Goal: Task Accomplishment & Management: Manage account settings

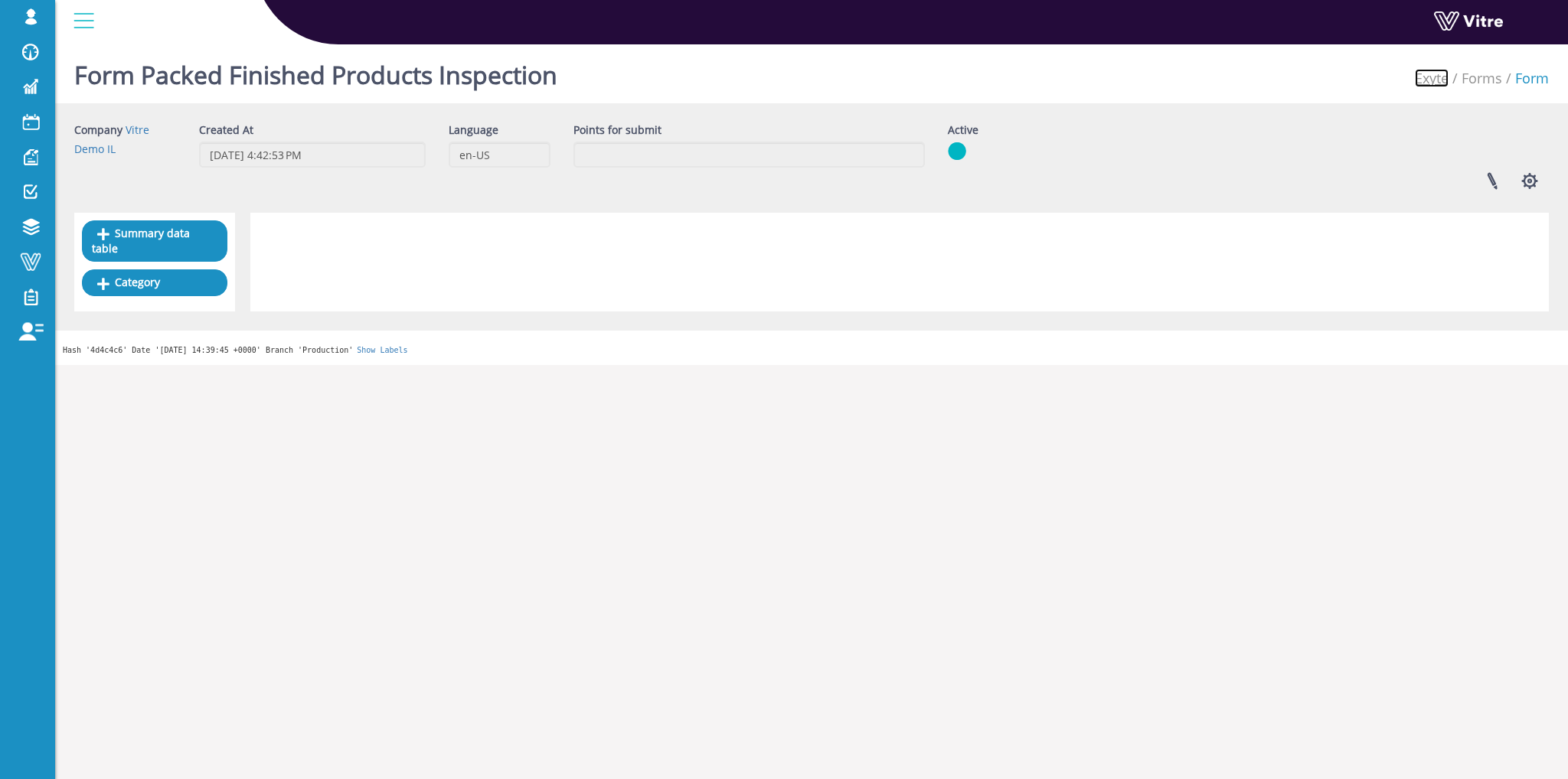
click at [1435, 75] on link "Exyte" at bounding box center [1431, 78] width 34 height 18
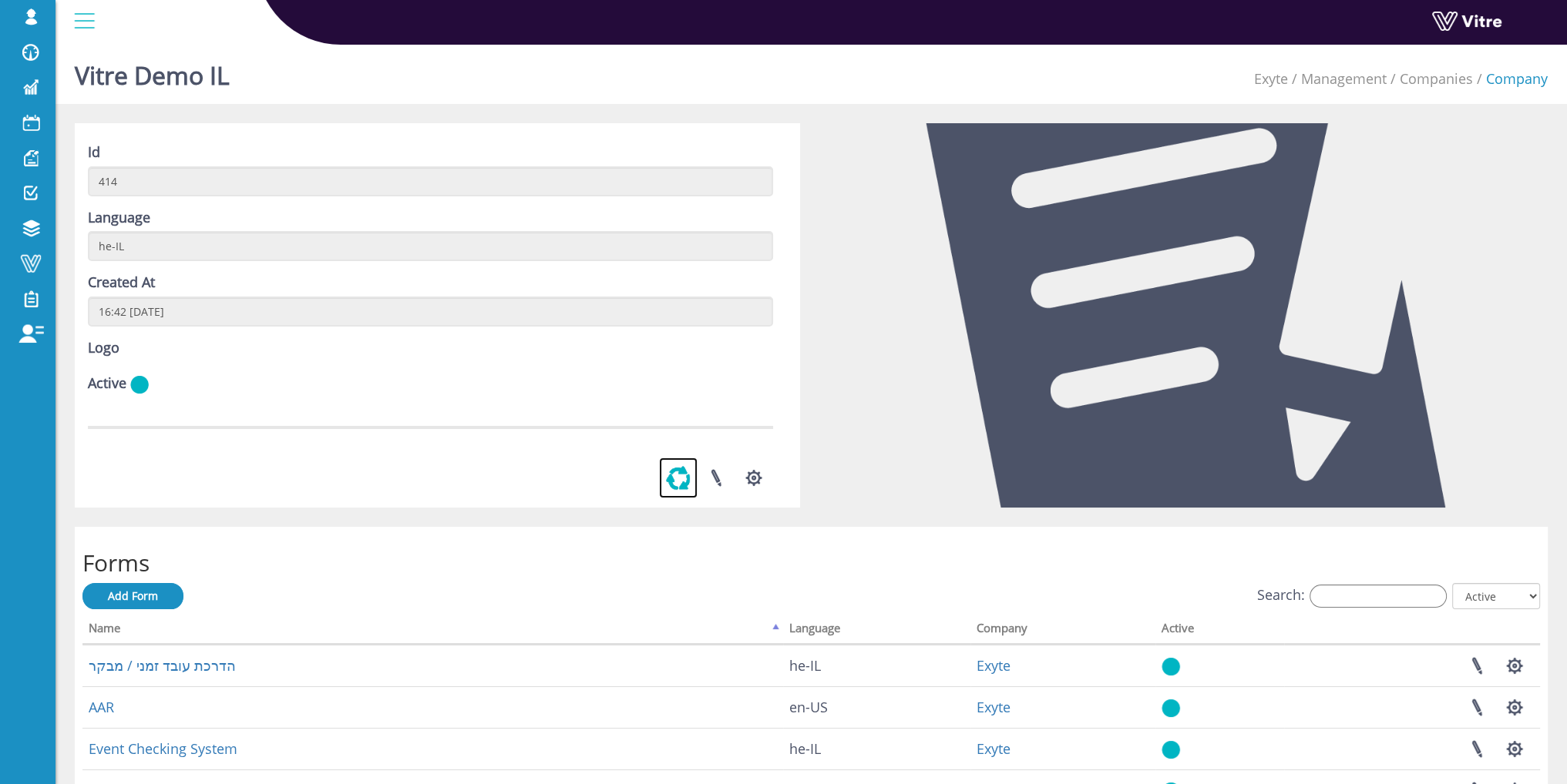
click at [669, 486] on link at bounding box center [678, 478] width 39 height 41
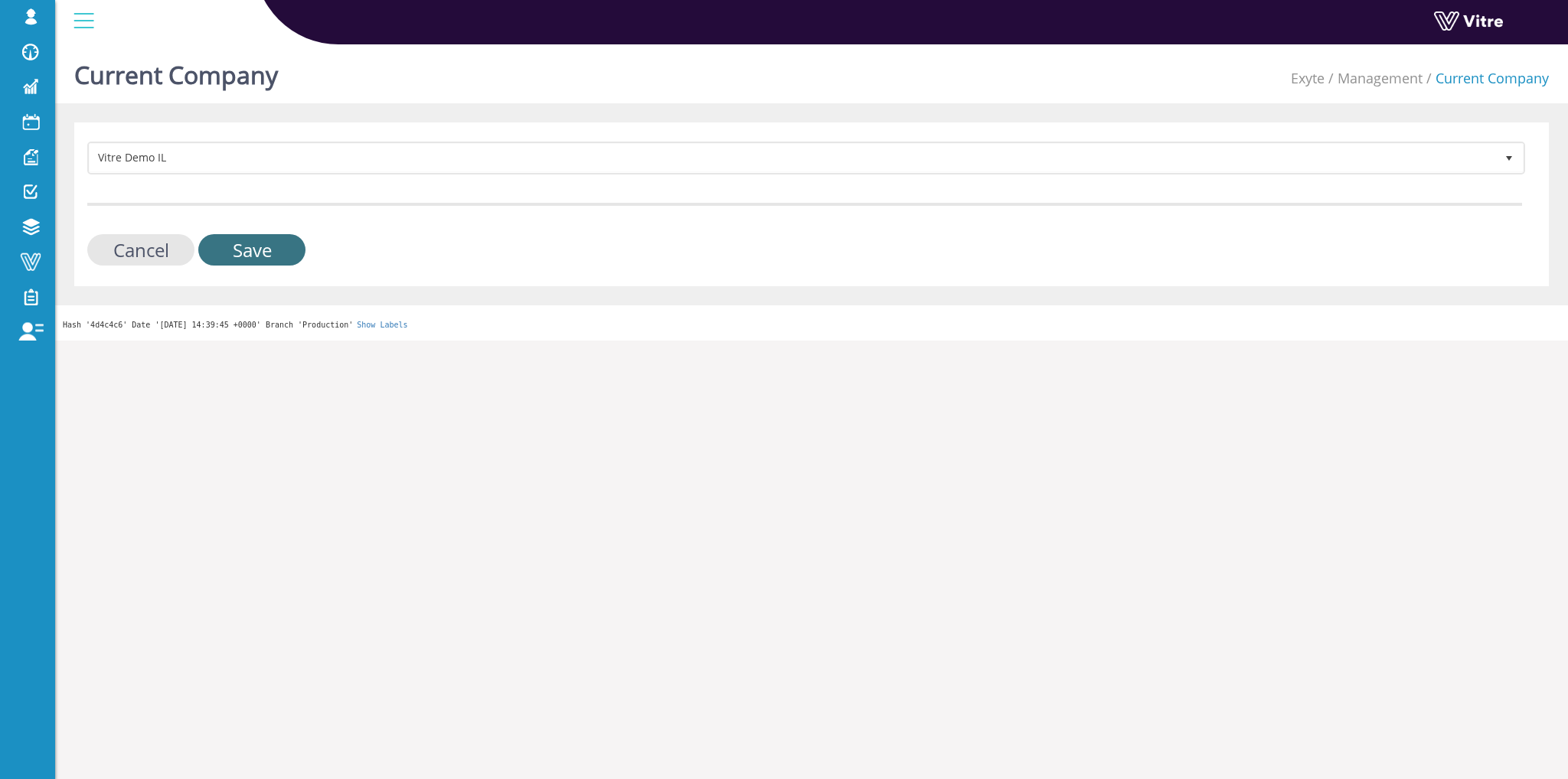
click at [263, 240] on input "Save" at bounding box center [252, 250] width 107 height 31
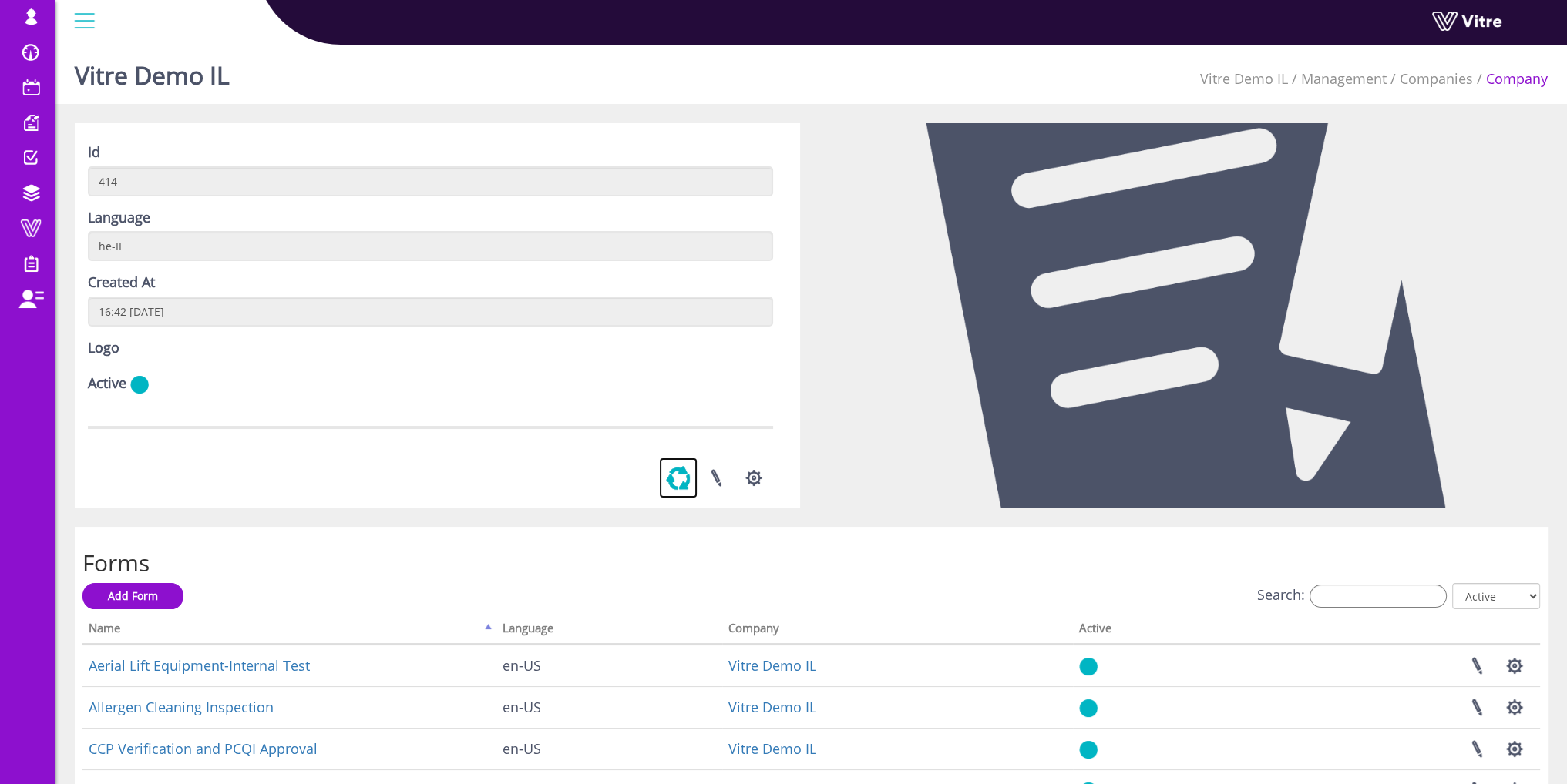
click at [689, 488] on link at bounding box center [678, 478] width 39 height 41
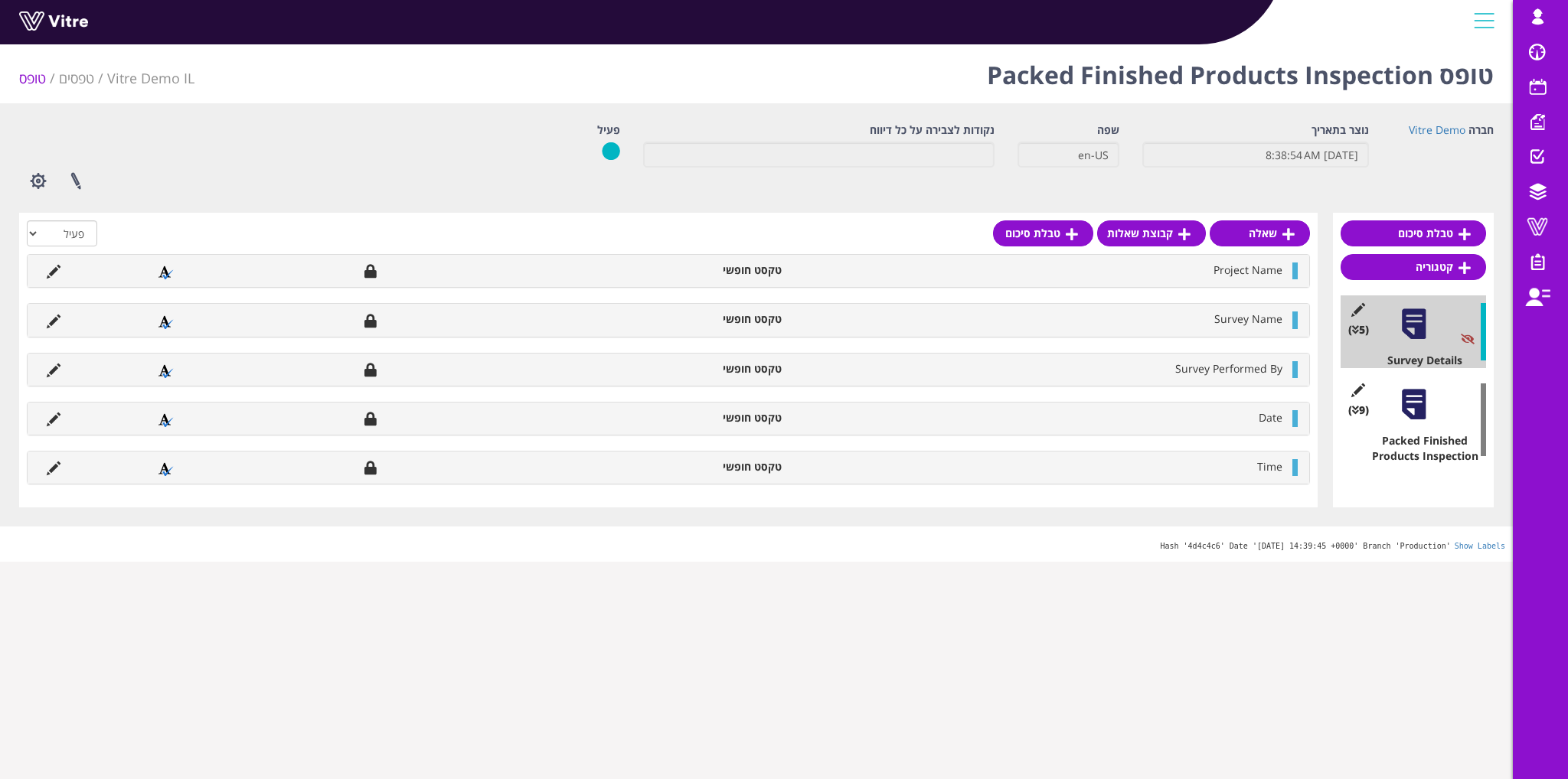
drag, startPoint x: 1415, startPoint y: 435, endPoint x: 1415, endPoint y: 414, distance: 21.0
click at [1415, 414] on div at bounding box center [1414, 405] width 34 height 34
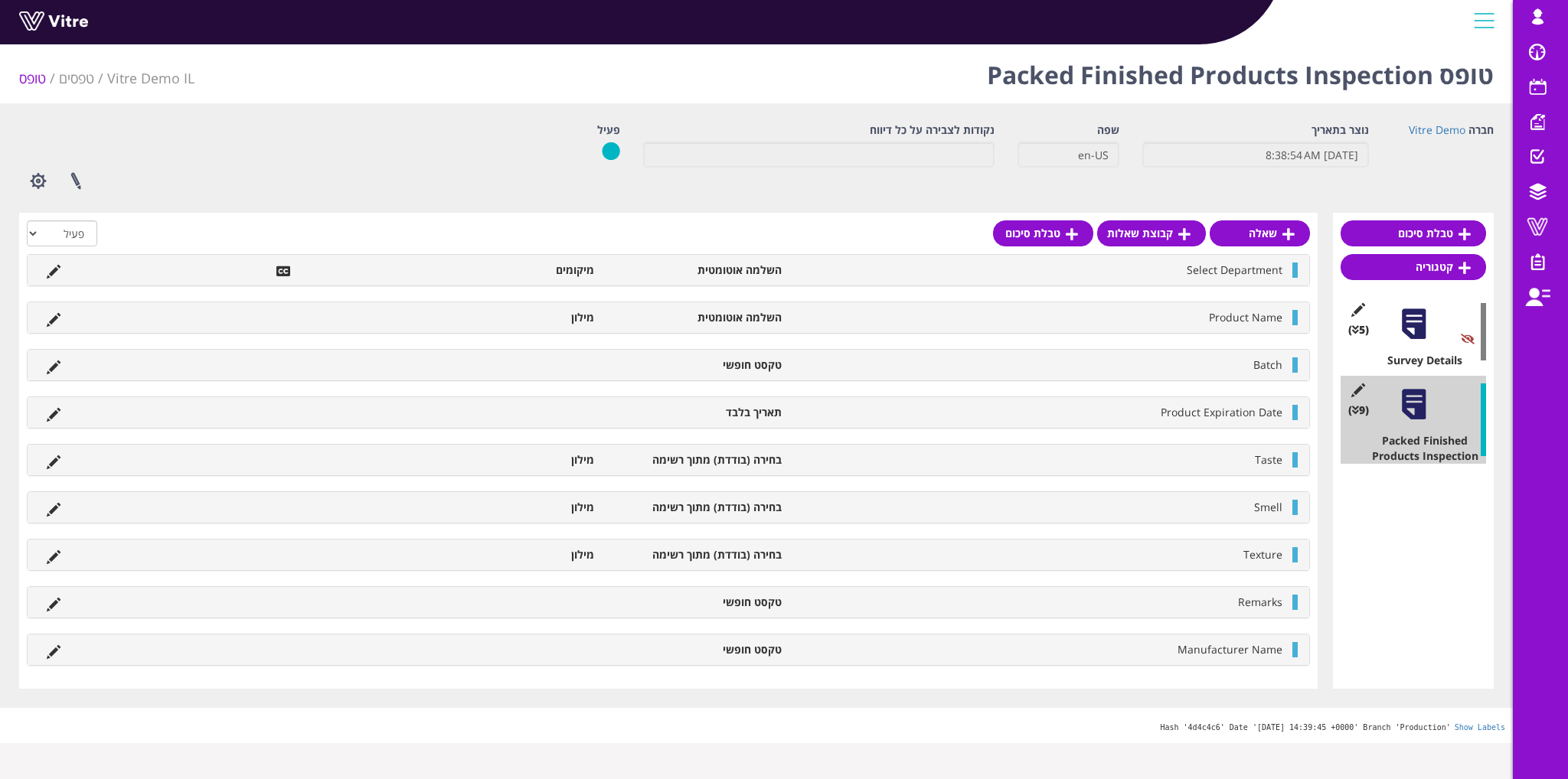
click at [1412, 334] on div at bounding box center [1414, 324] width 34 height 34
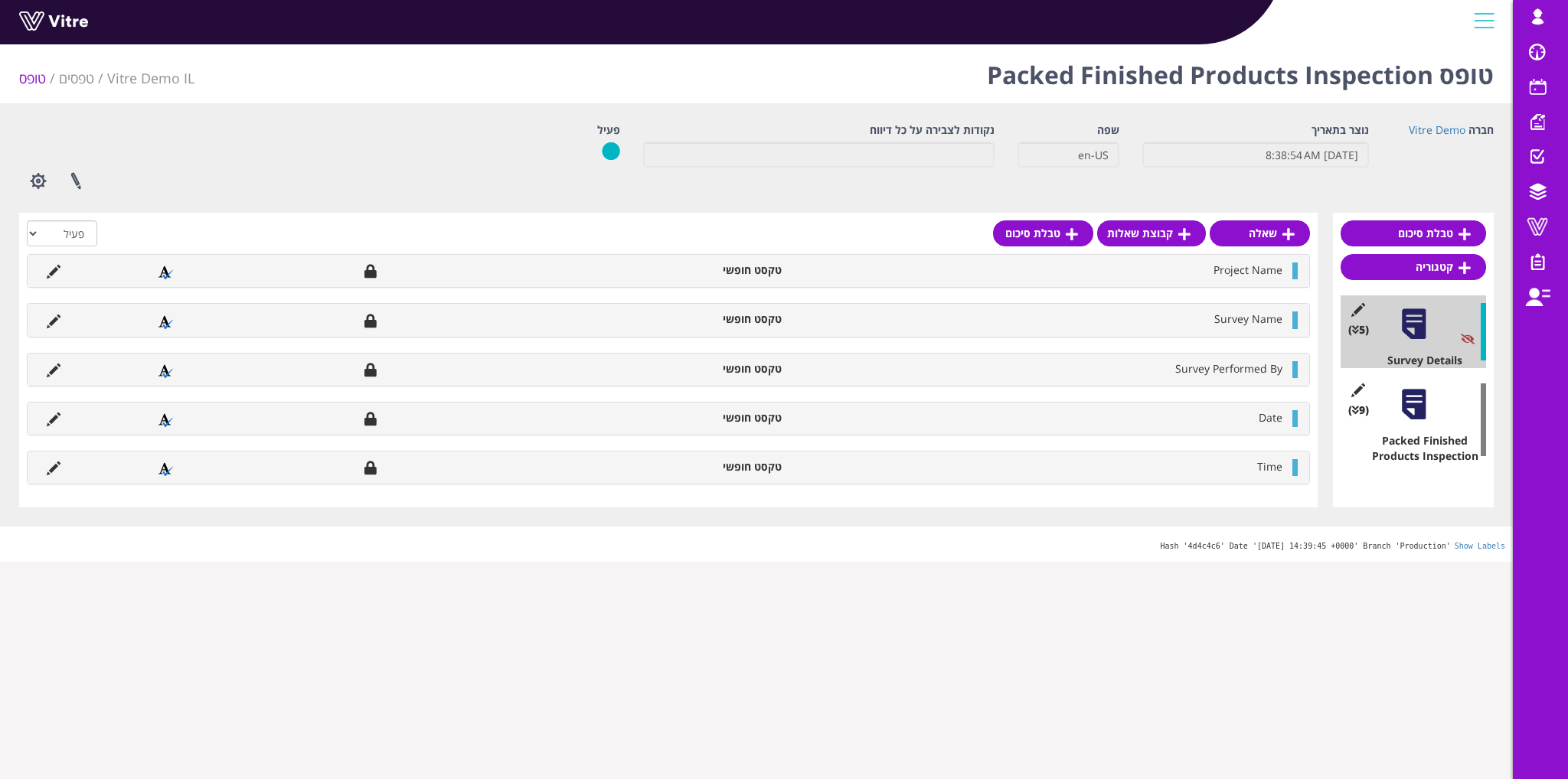
click at [1416, 399] on div at bounding box center [1414, 405] width 34 height 34
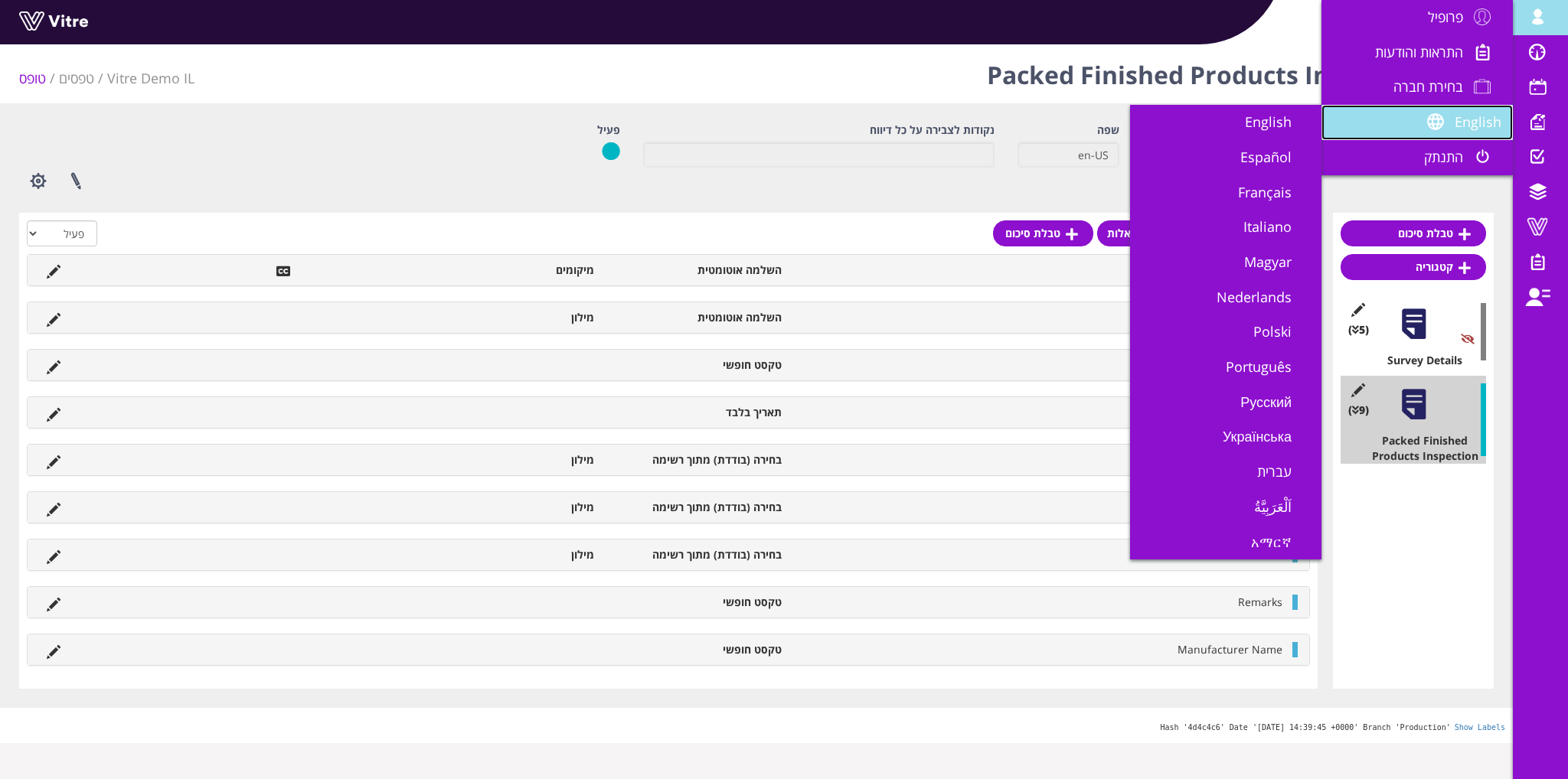
click at [1464, 111] on link "English" at bounding box center [1417, 122] width 192 height 35
click at [1295, 123] on span "English" at bounding box center [1277, 121] width 65 height 18
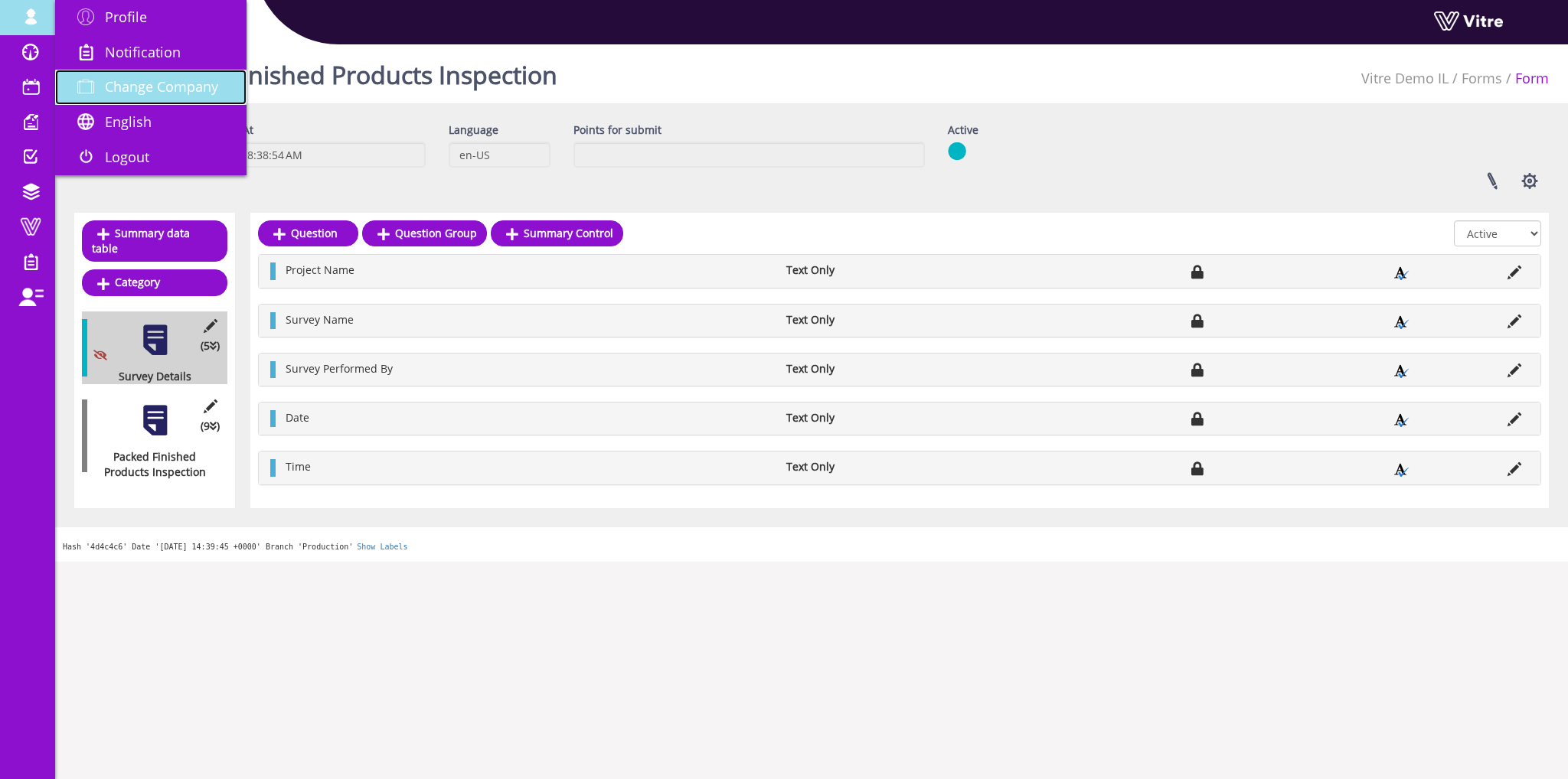
click at [120, 77] on span "Change Company" at bounding box center [161, 86] width 113 height 18
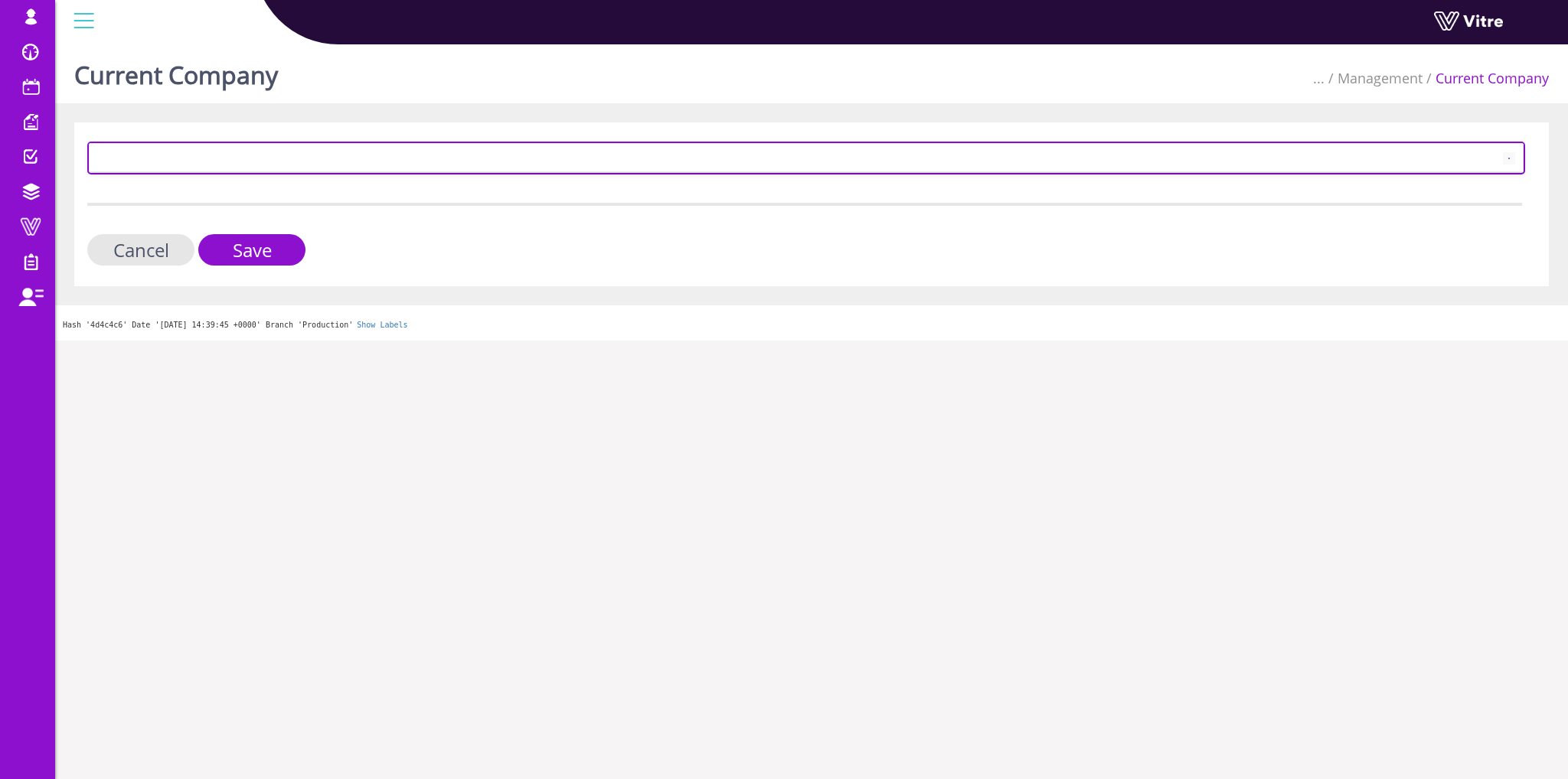
click at [463, 151] on span at bounding box center [792, 158] width 1406 height 28
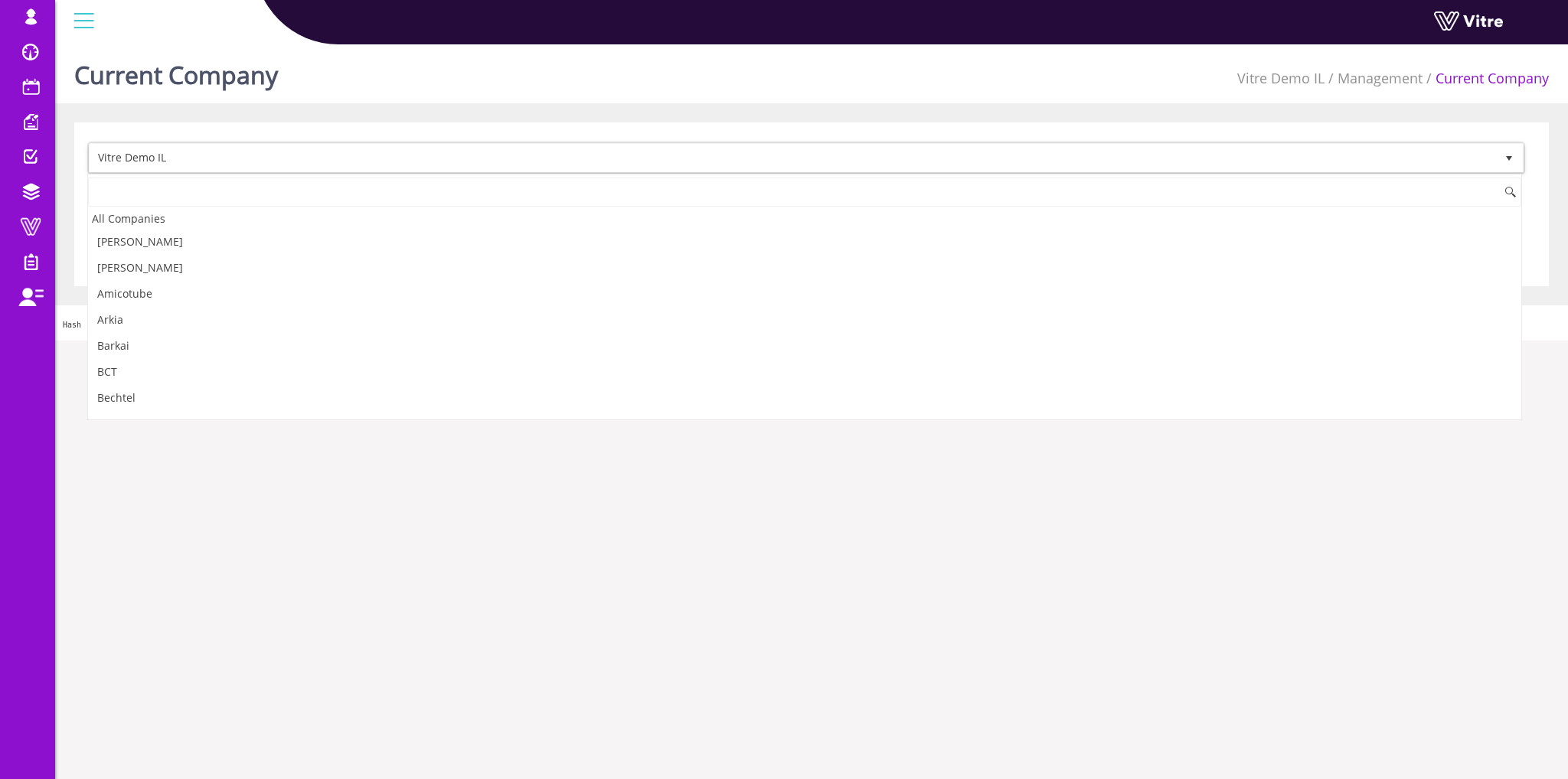
scroll to position [2076, 0]
click at [396, 208] on div "All Companies" at bounding box center [804, 218] width 1433 height 20
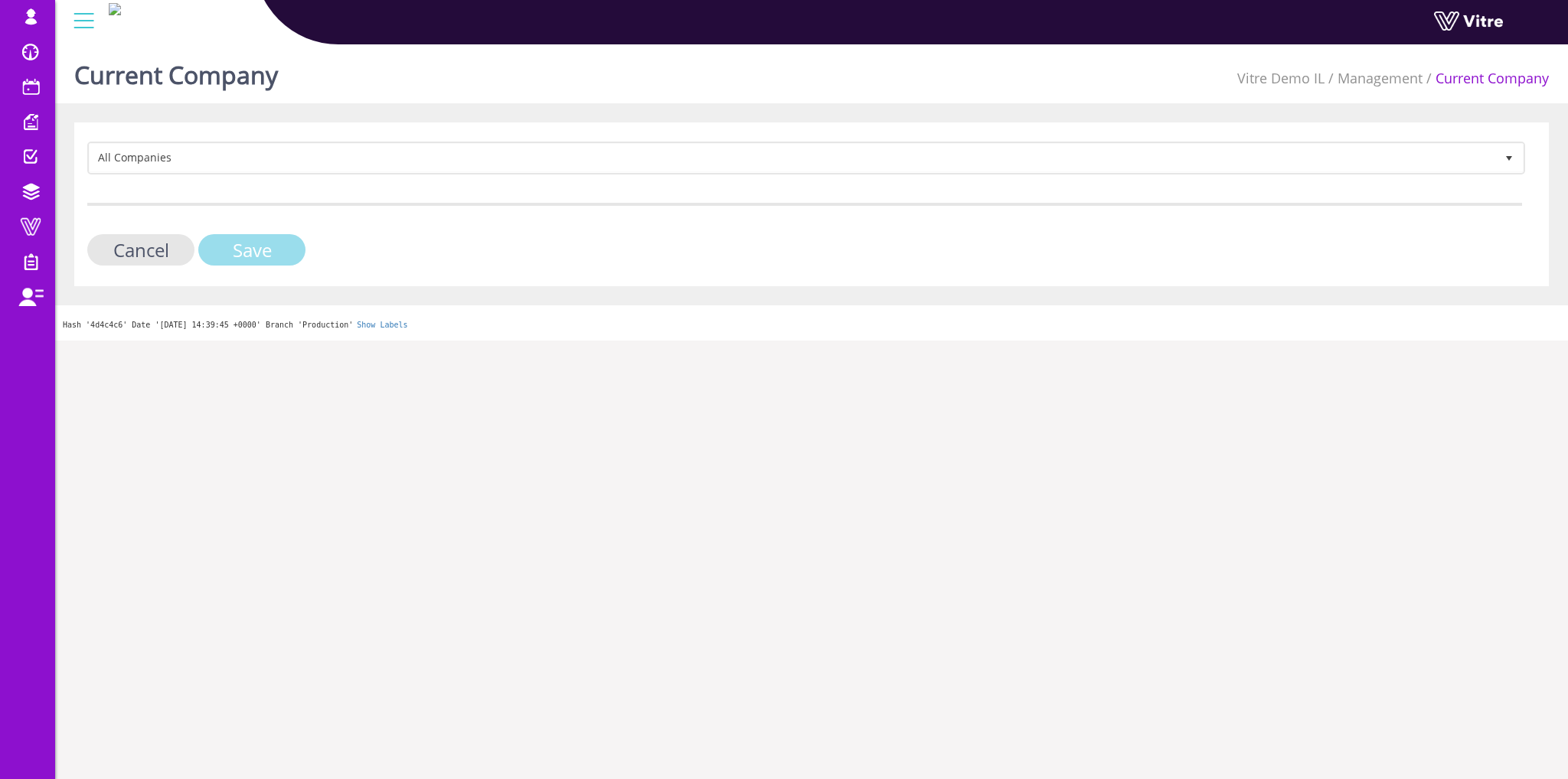
click at [282, 263] on input "Save" at bounding box center [252, 250] width 107 height 31
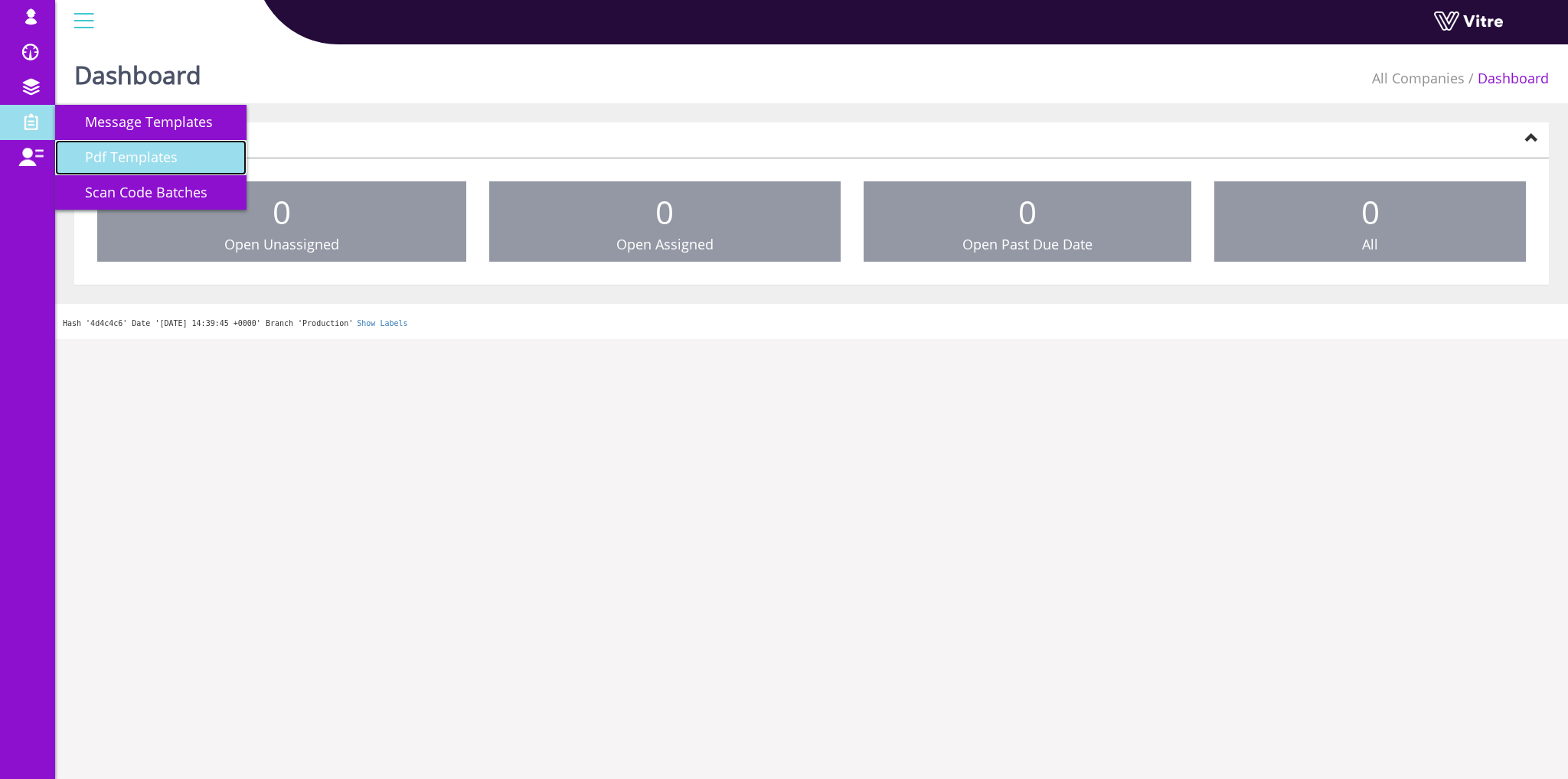
click at [109, 154] on span "Pdf Templates" at bounding box center [122, 156] width 111 height 18
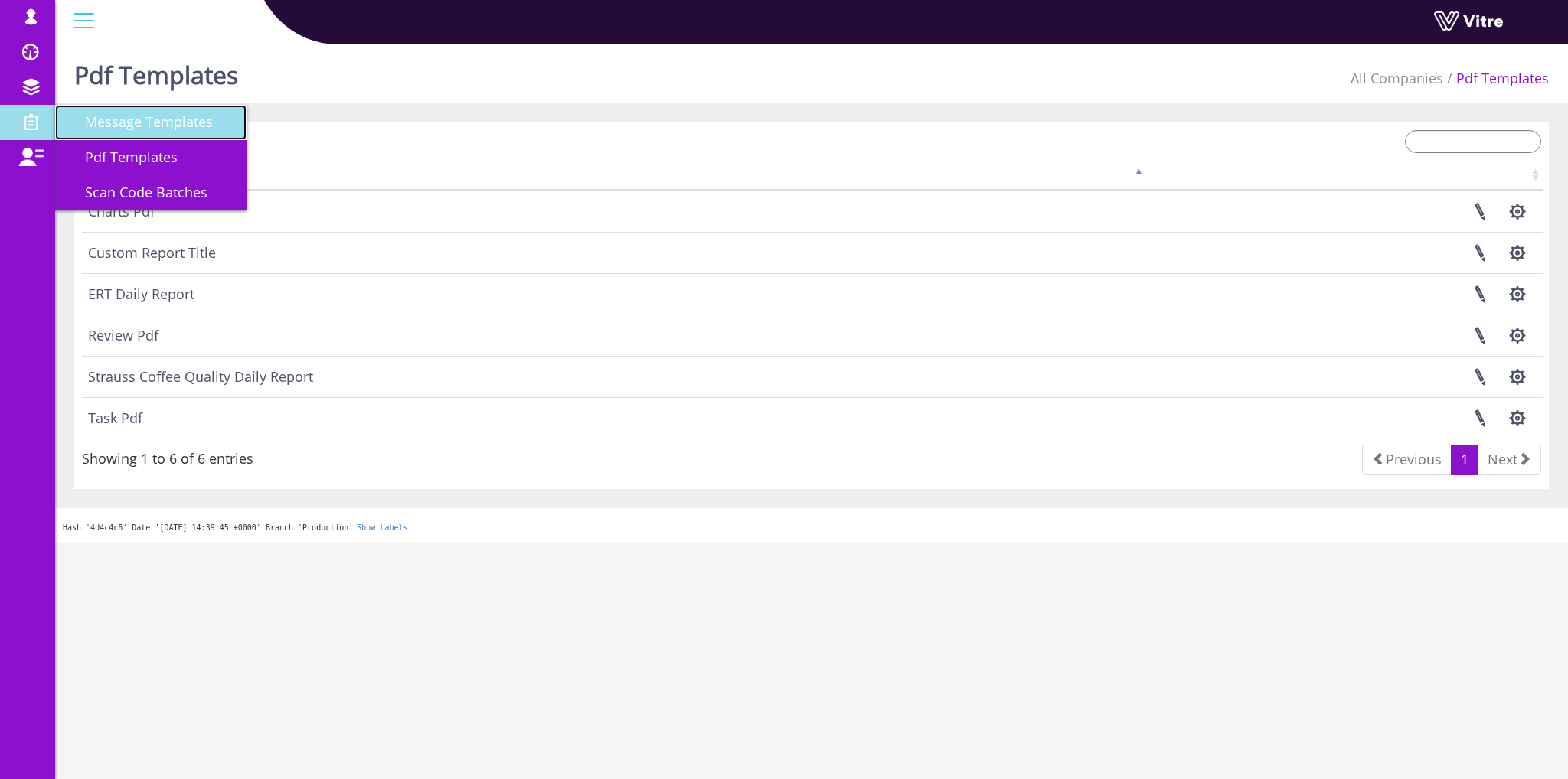
click at [139, 129] on span "Message Templates" at bounding box center [139, 121] width 146 height 18
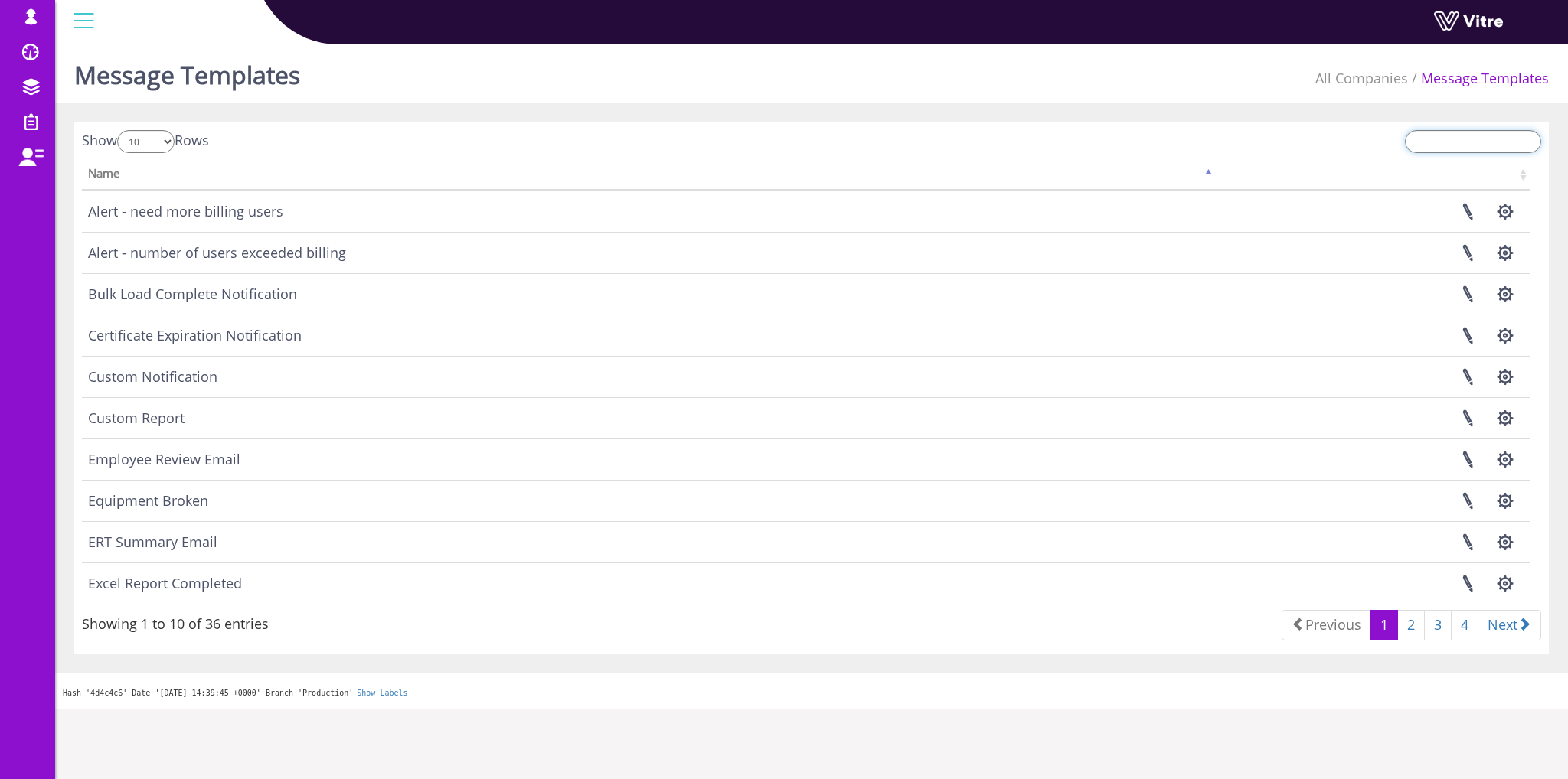
click at [1472, 138] on input "search" at bounding box center [1473, 142] width 136 height 23
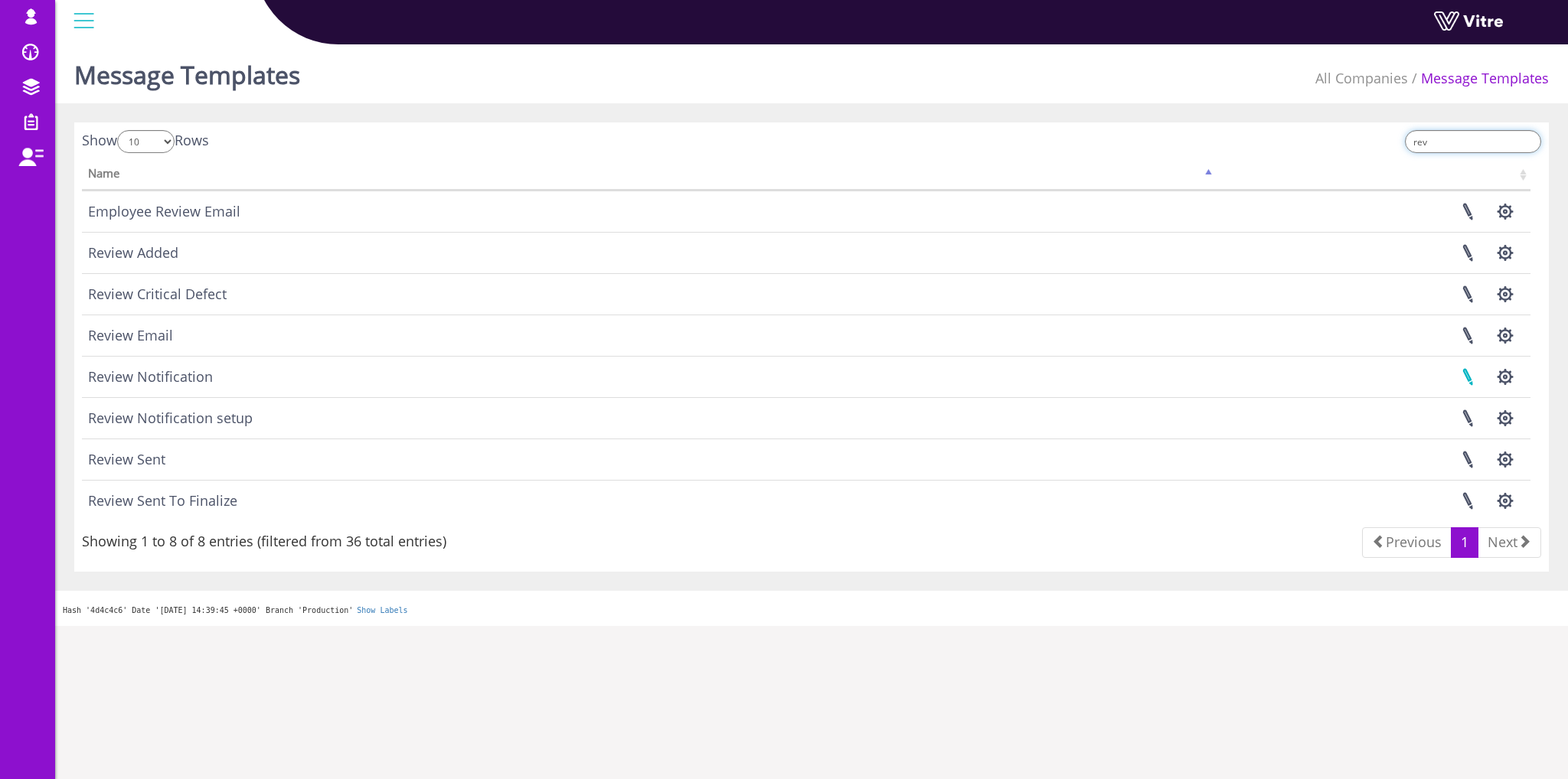
type input "rev"
click at [1470, 378] on link at bounding box center [1467, 377] width 39 height 41
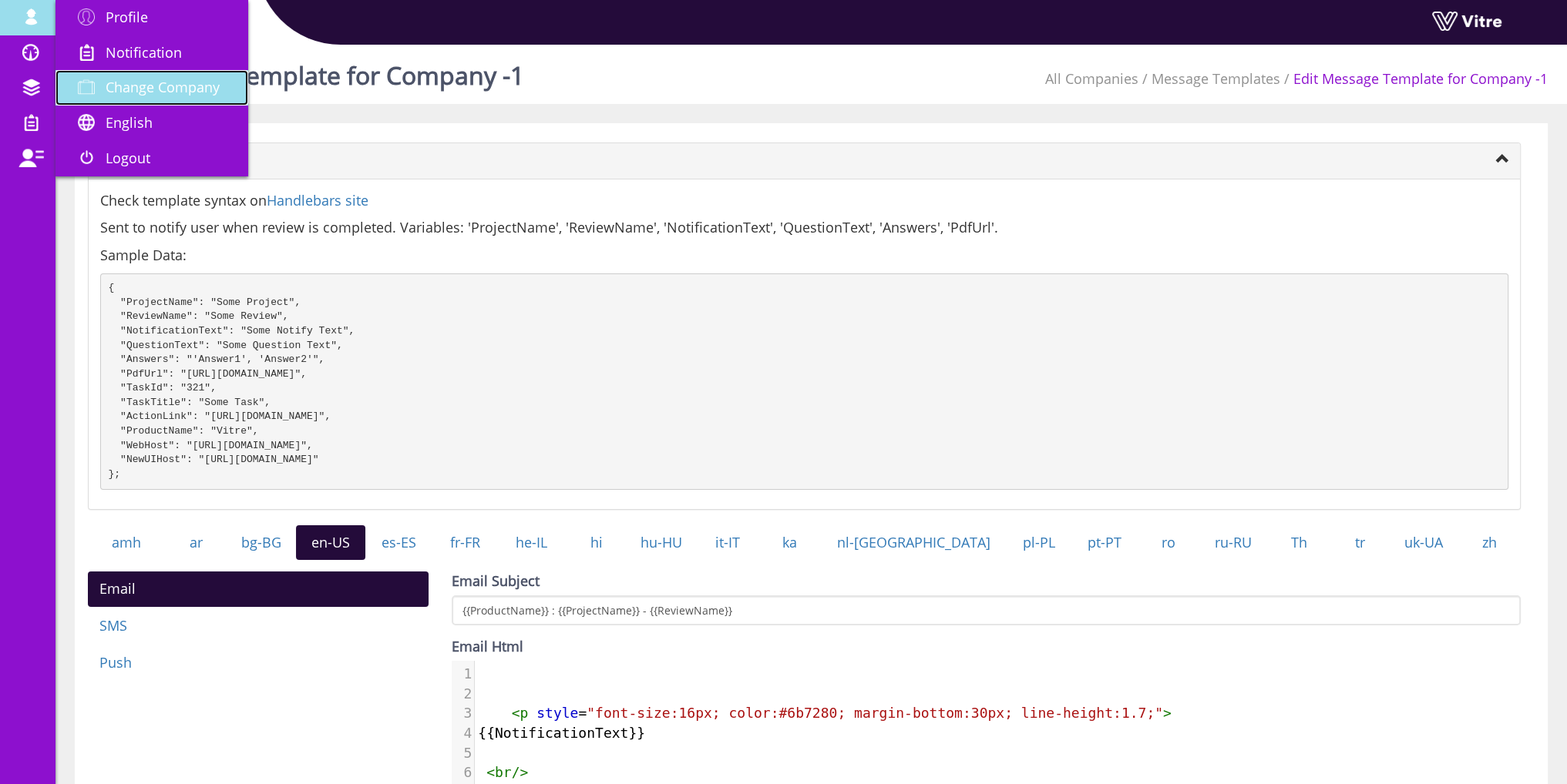
click at [150, 78] on link "Change Company" at bounding box center [152, 87] width 193 height 35
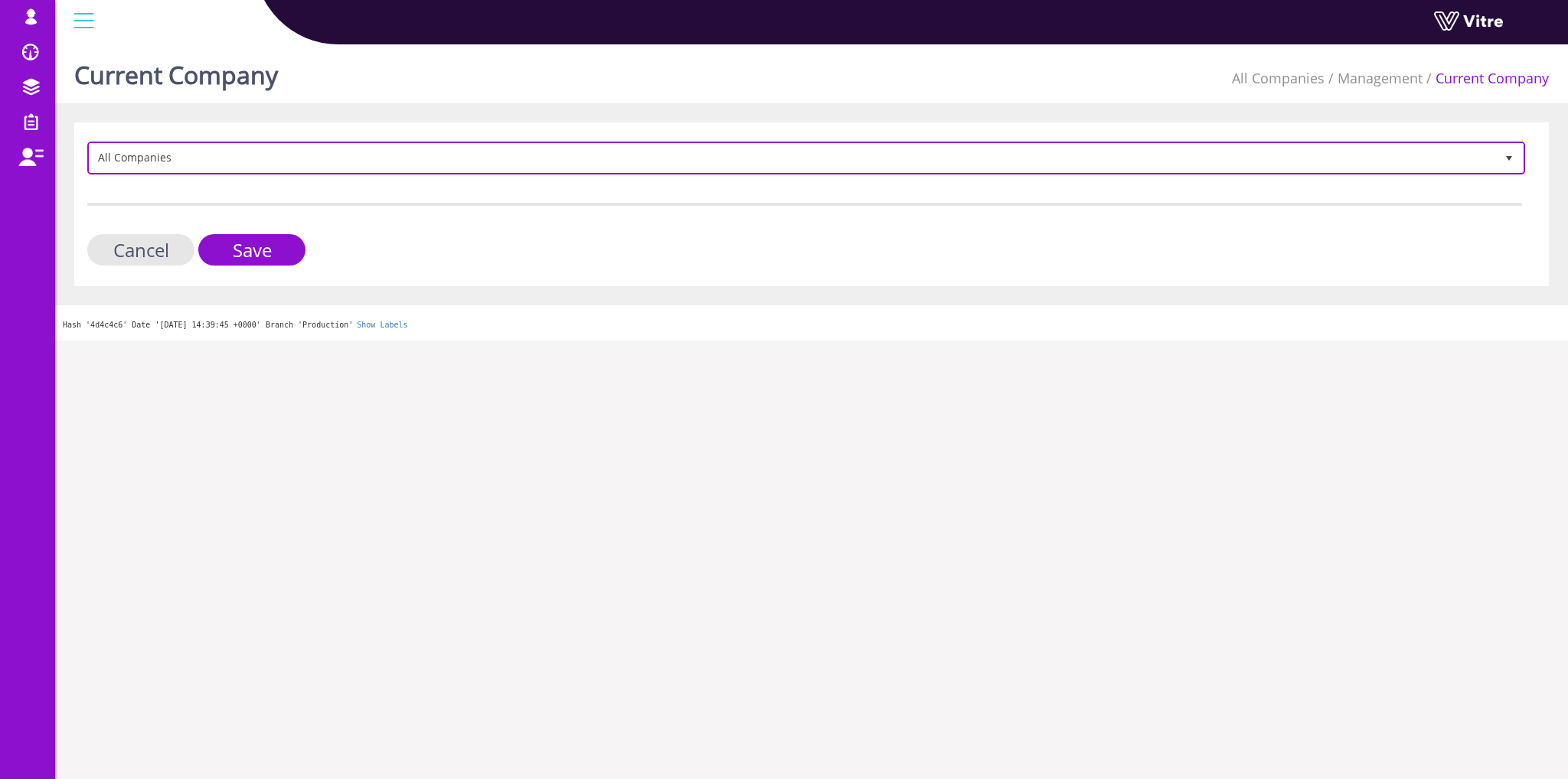
click at [259, 159] on span "All Companies" at bounding box center [792, 158] width 1406 height 28
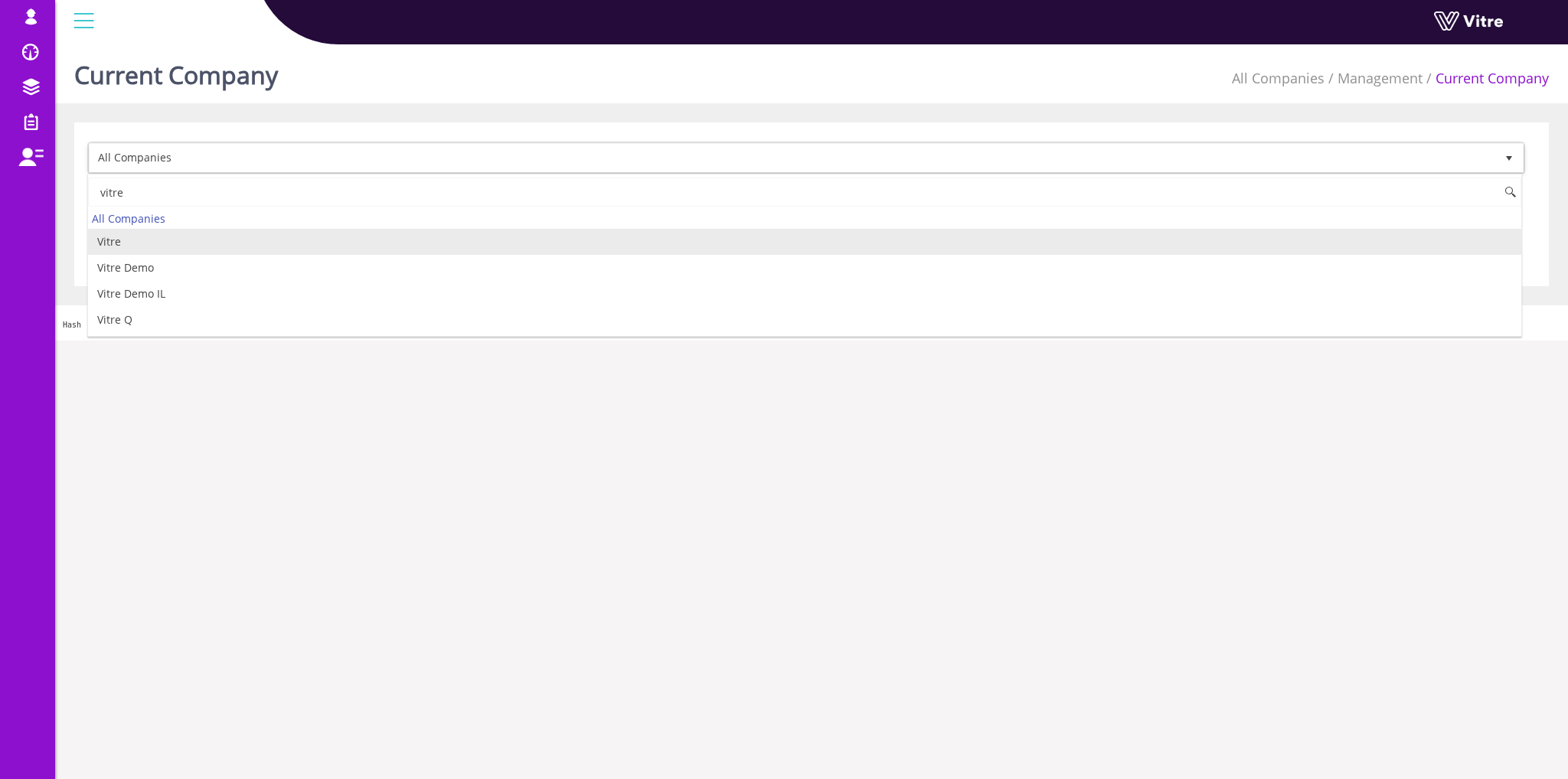
click at [116, 192] on input "vitre" at bounding box center [804, 192] width 1433 height 29
click at [125, 241] on li "Vitre" at bounding box center [804, 242] width 1433 height 26
type input "vitre"
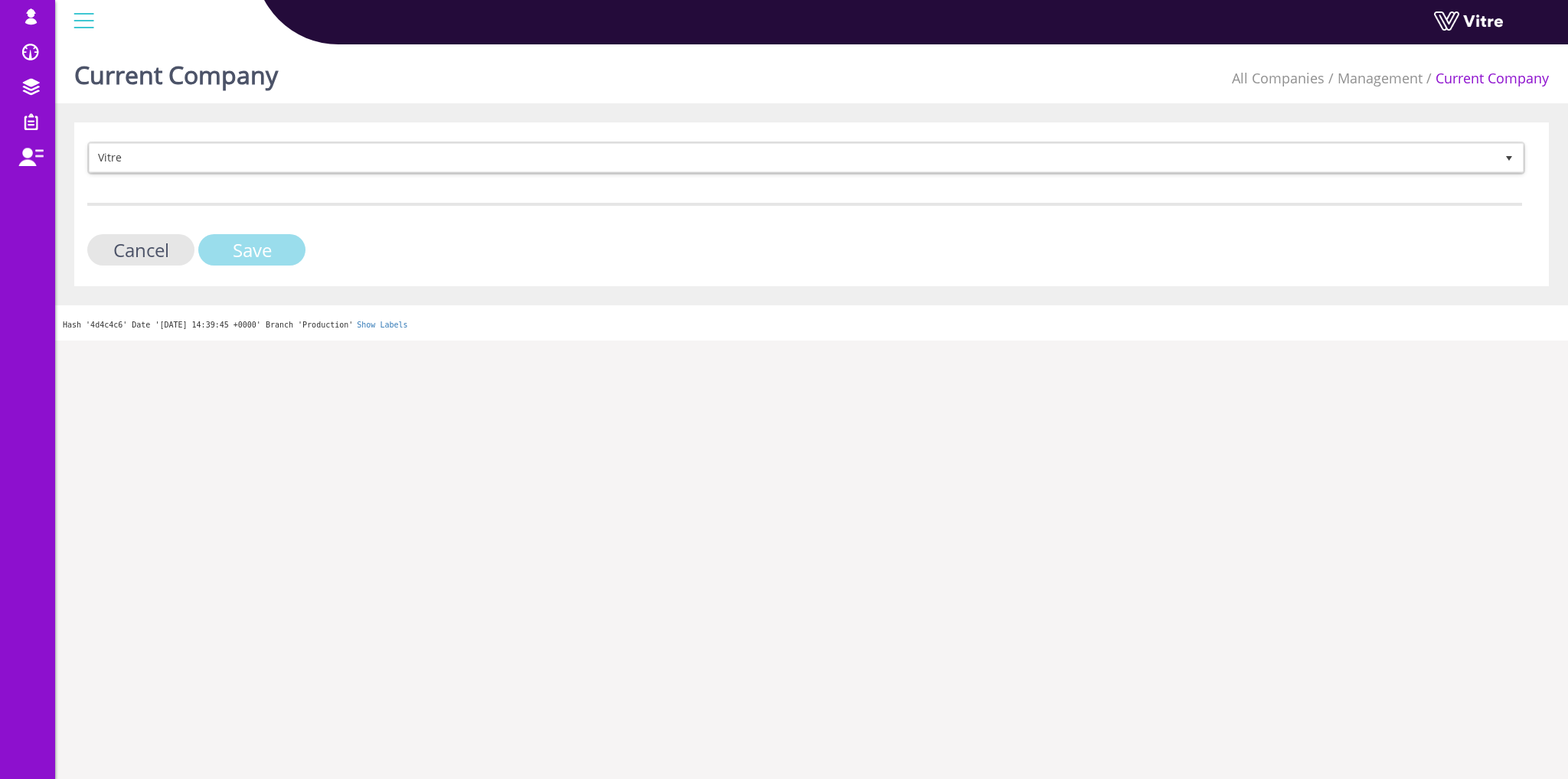
click at [248, 256] on input "Save" at bounding box center [252, 250] width 107 height 31
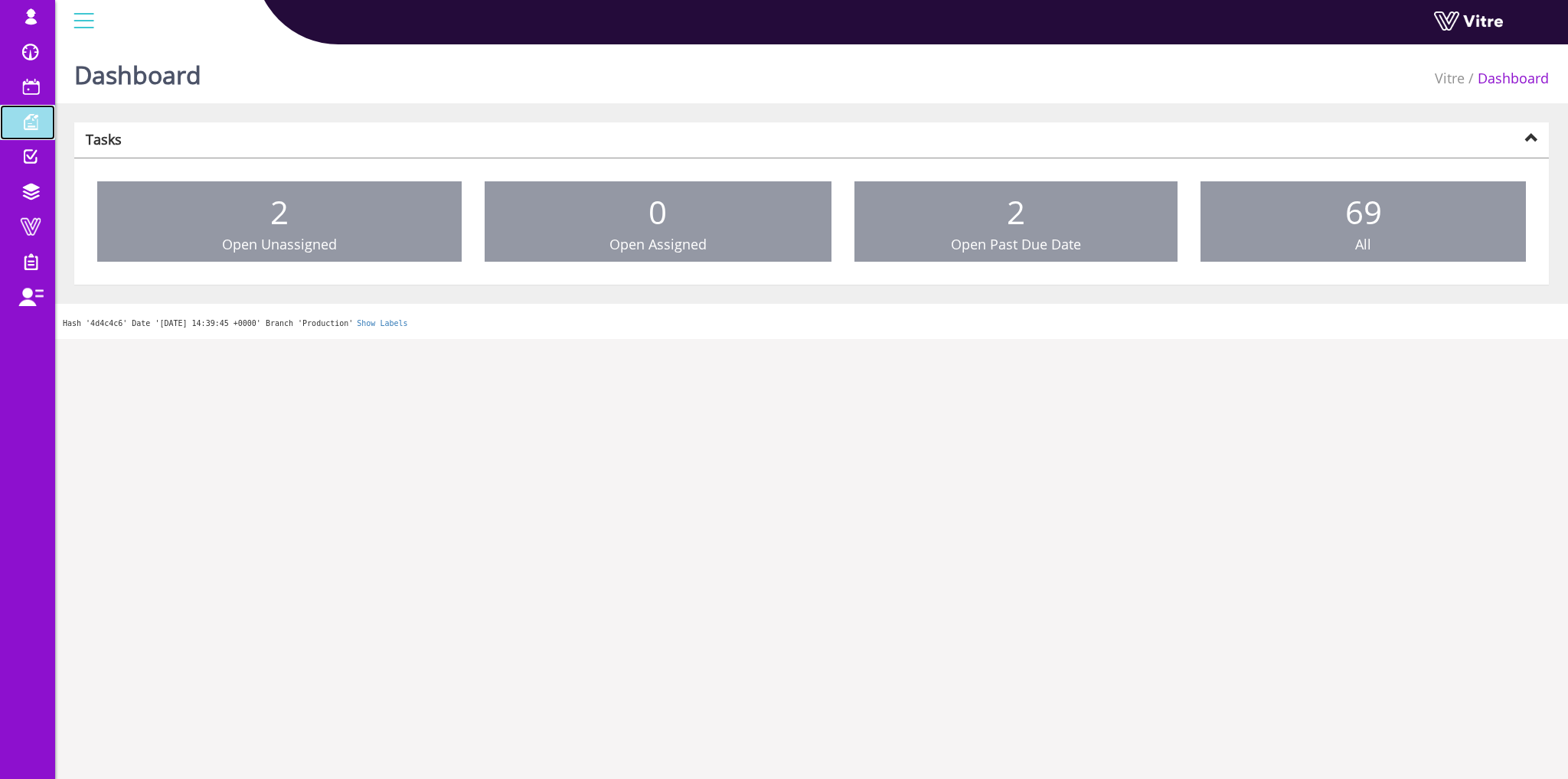
click at [26, 120] on span at bounding box center [30, 121] width 39 height 18
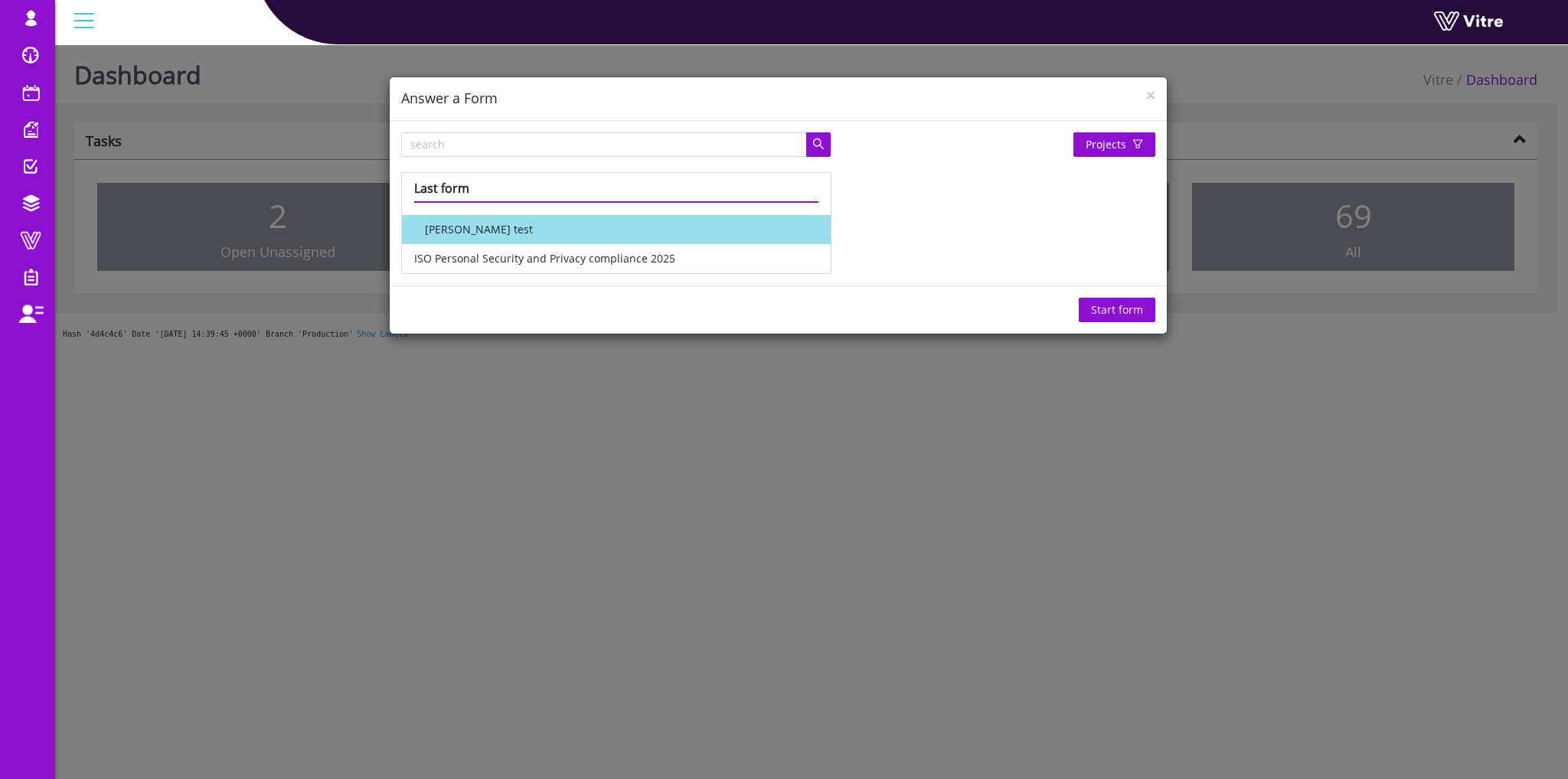
click at [461, 232] on li "[PERSON_NAME] test" at bounding box center [616, 230] width 428 height 29
click at [1152, 98] on span "×" at bounding box center [1150, 95] width 9 height 21
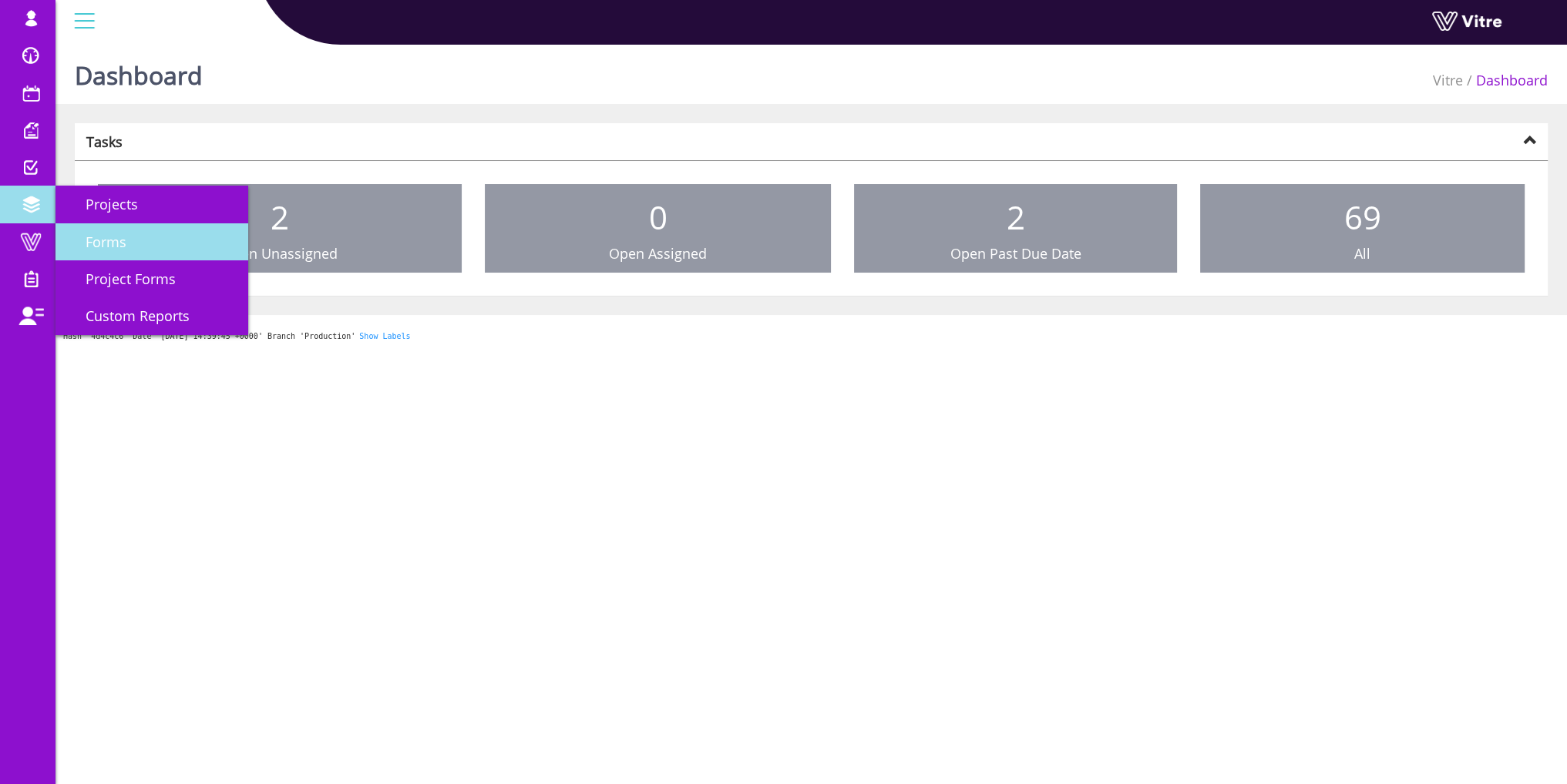
click at [119, 234] on span "Forms" at bounding box center [96, 242] width 59 height 18
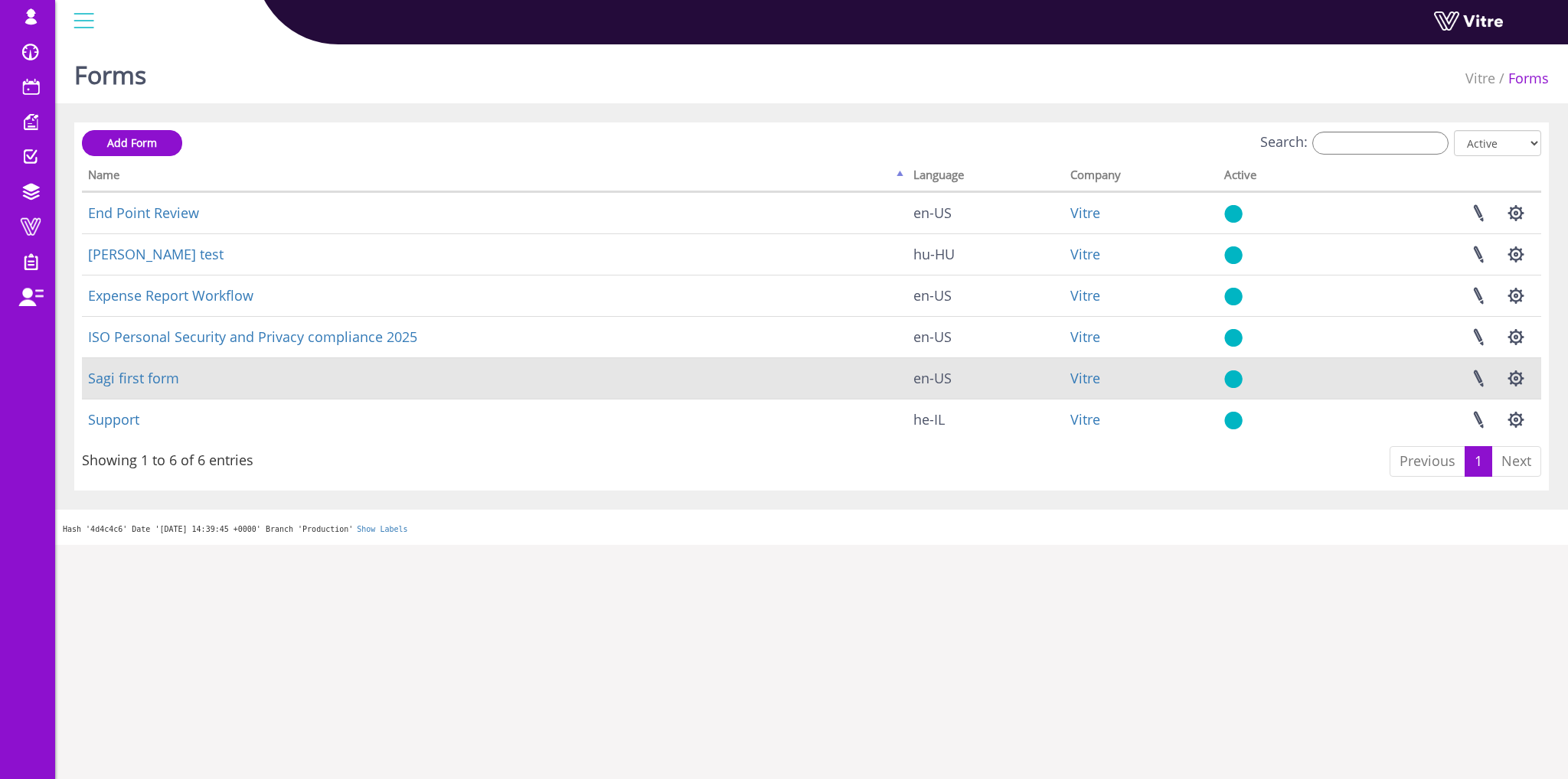
drag, startPoint x: 150, startPoint y: 399, endPoint x: 346, endPoint y: 397, distance: 196.0
click at [0, 0] on span "Message Templates" at bounding box center [0, 0] width 0 height 0
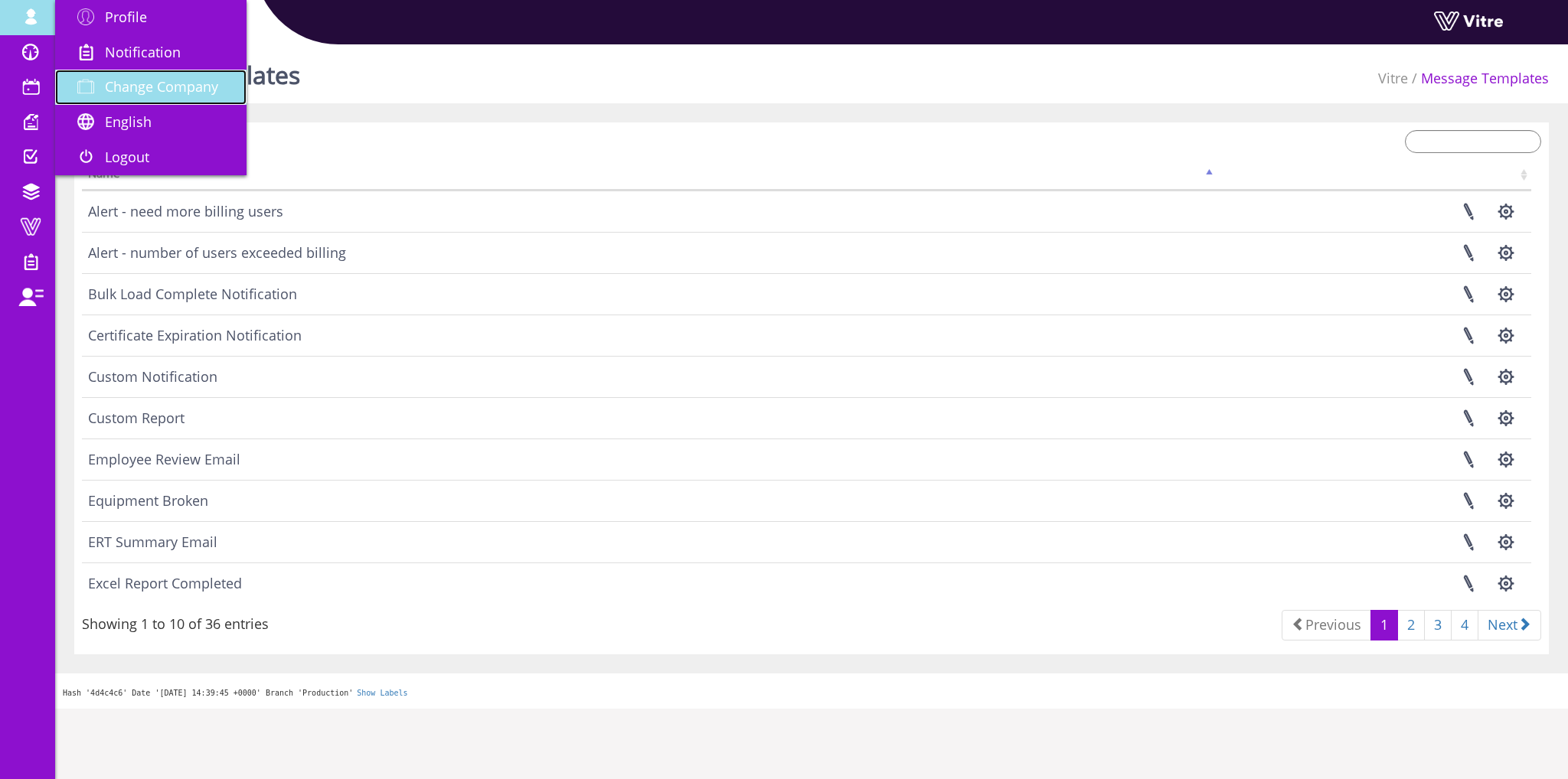
click at [134, 75] on link "Change Company" at bounding box center [151, 87] width 192 height 35
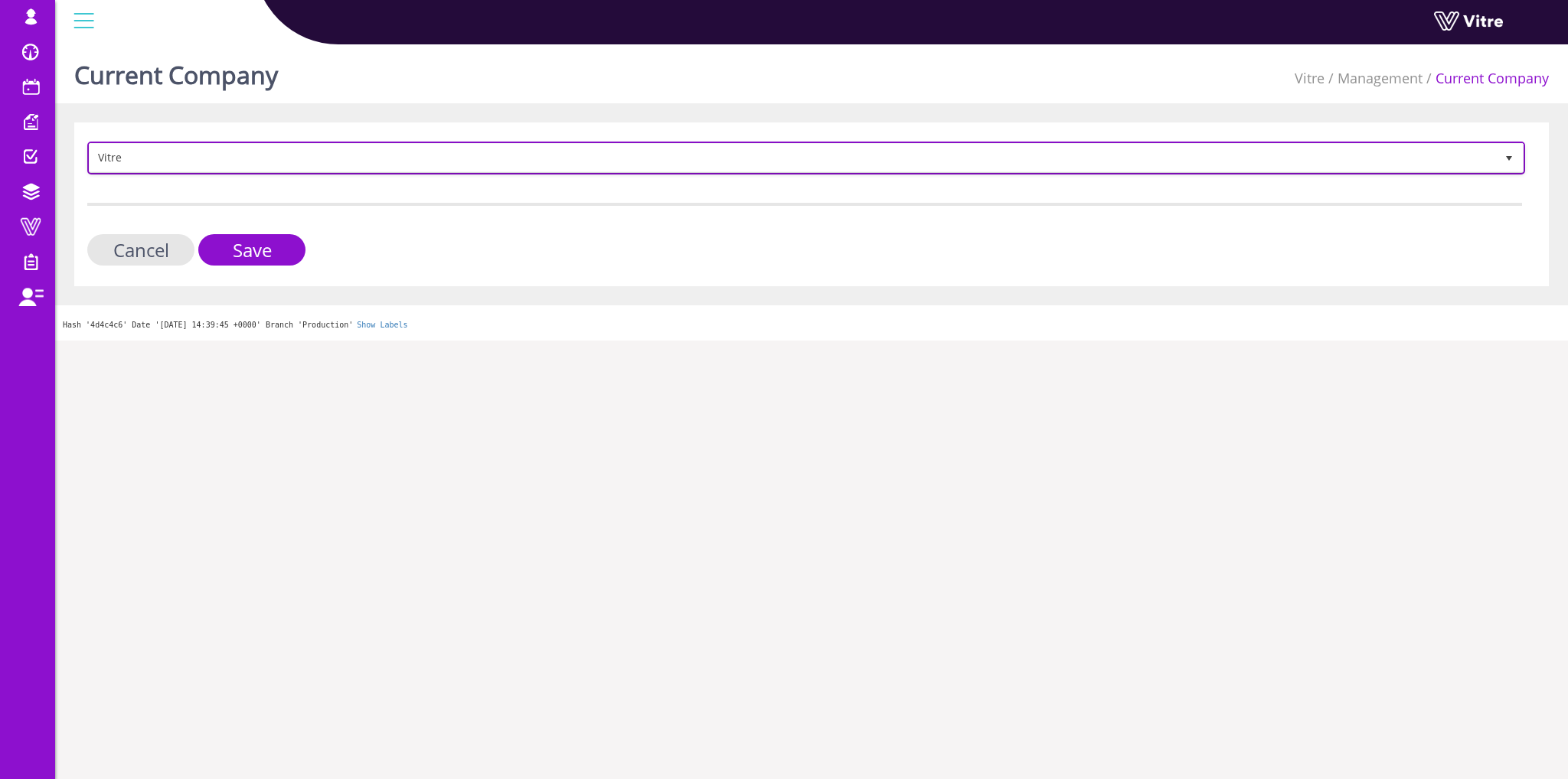
click at [397, 155] on span "Vitre" at bounding box center [792, 158] width 1406 height 28
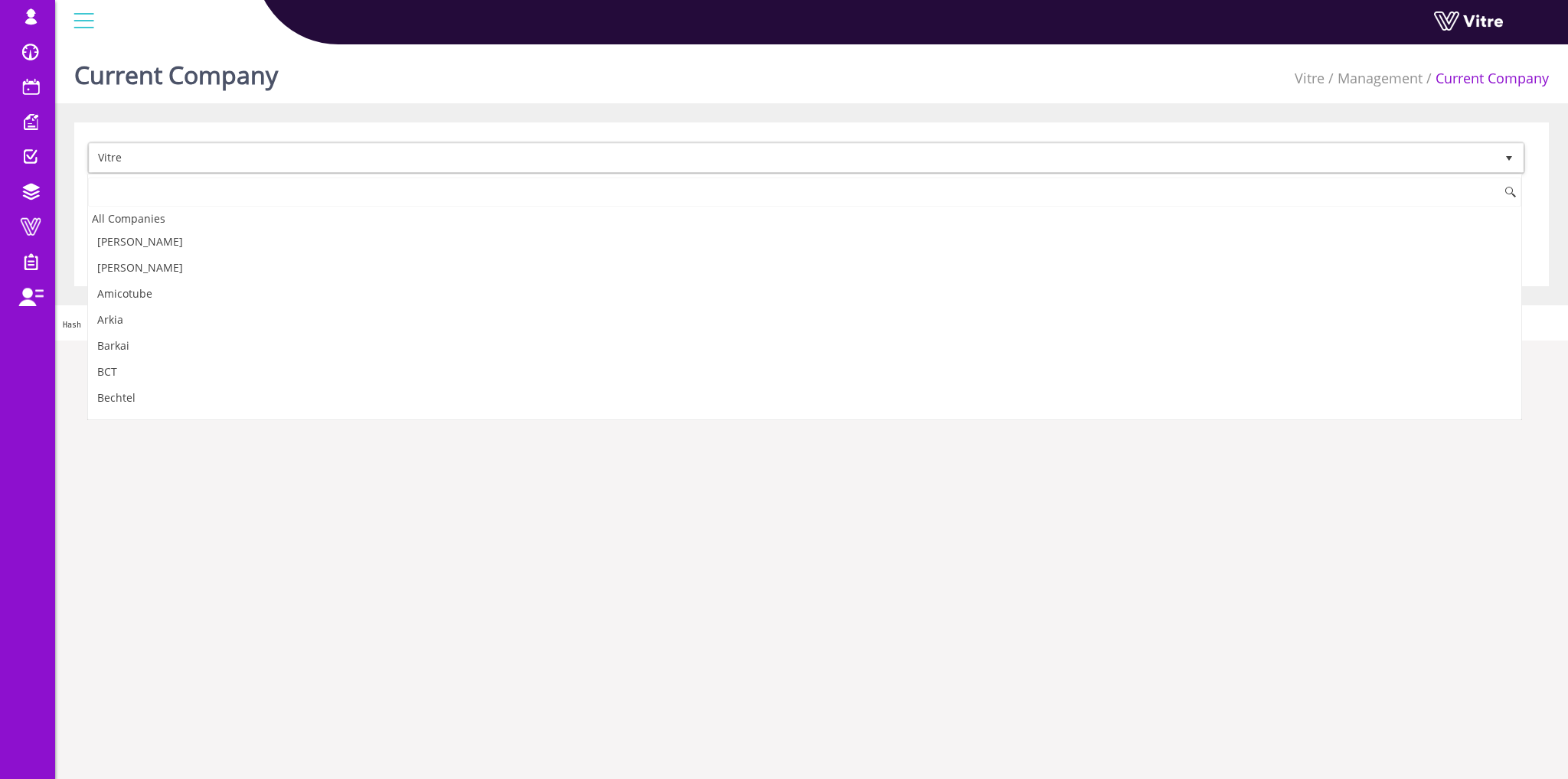
scroll to position [2024, 0]
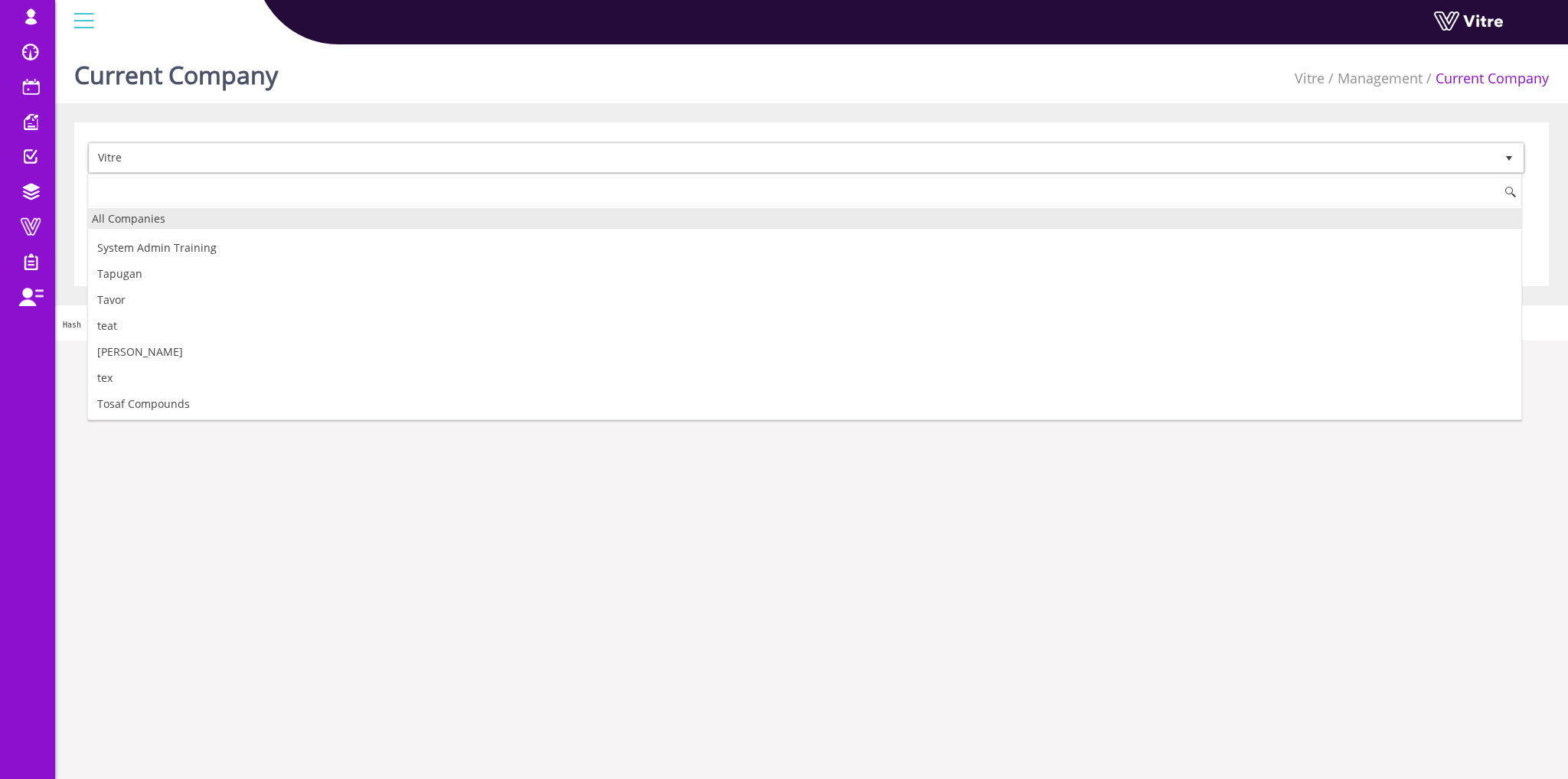
click at [276, 221] on div "All Companies" at bounding box center [804, 218] width 1433 height 20
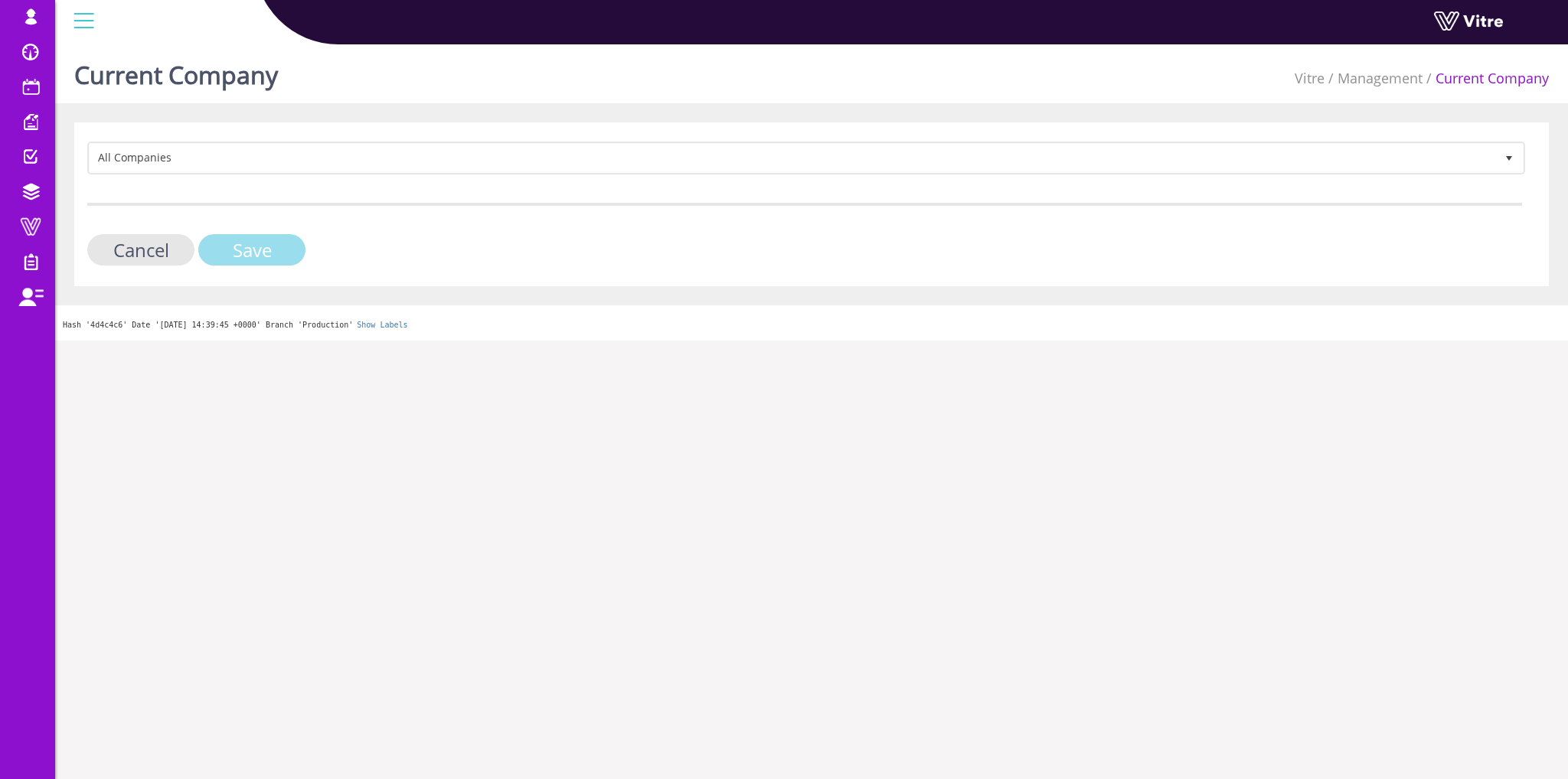
click at [256, 242] on input "Save" at bounding box center [252, 250] width 107 height 31
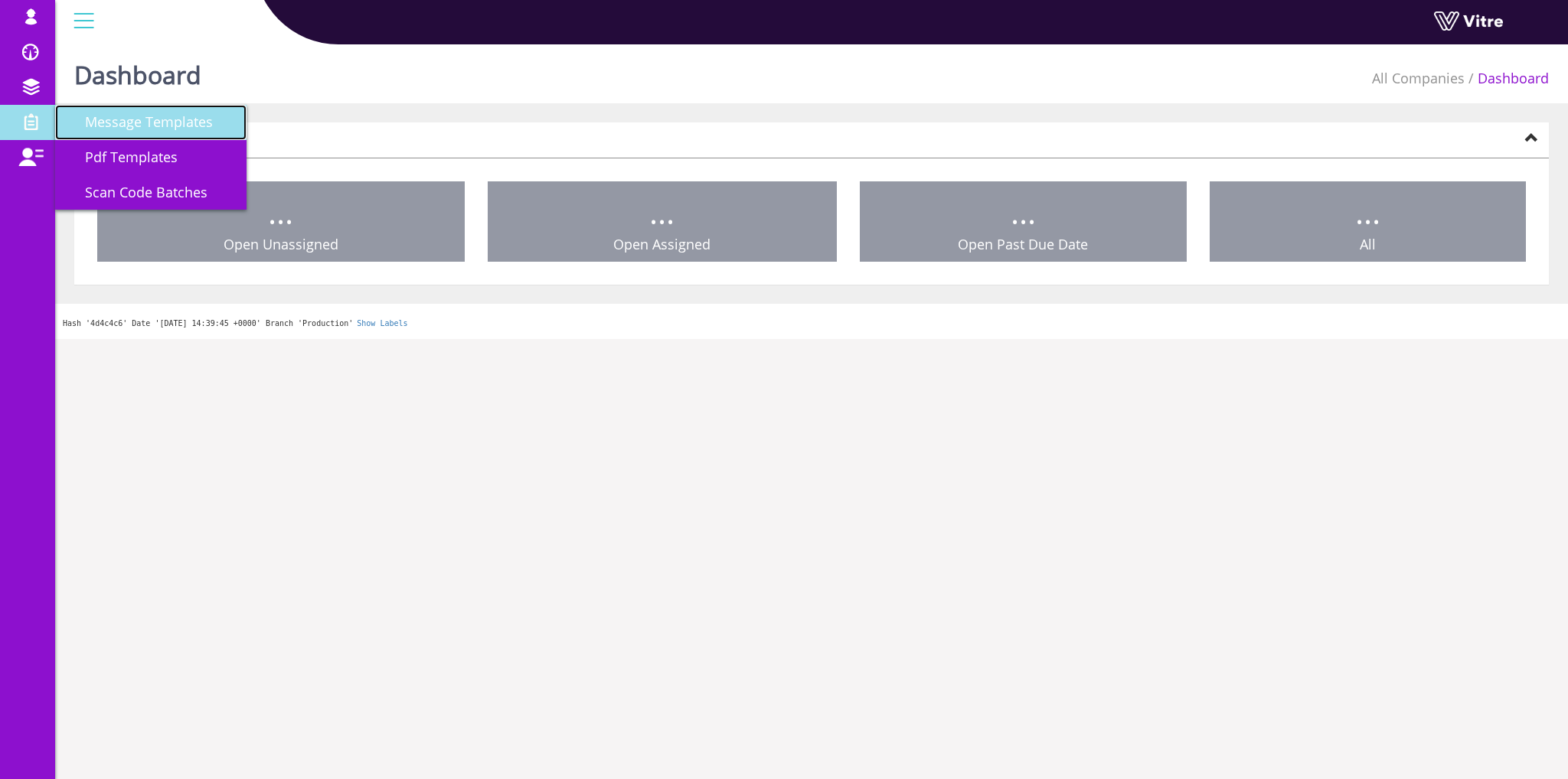
click at [94, 131] on span "Message Templates" at bounding box center [139, 121] width 146 height 18
